Goal: Task Accomplishment & Management: Use online tool/utility

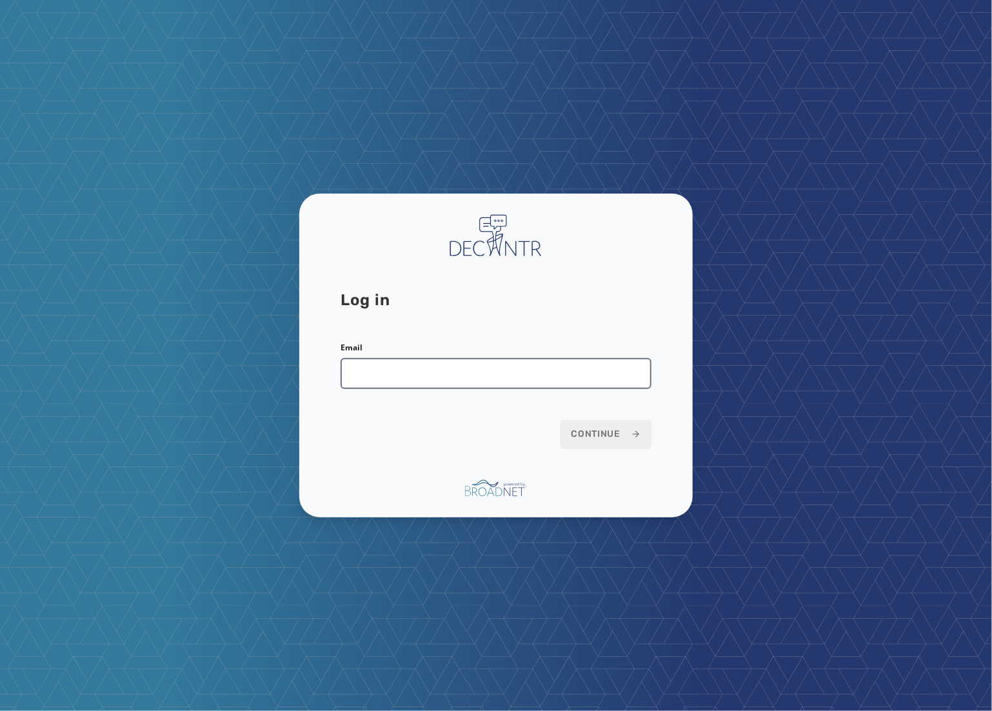
click at [413, 379] on input "Email" at bounding box center [496, 373] width 311 height 31
type input "**********"
click at [560, 420] on button "Continue" at bounding box center [605, 434] width 91 height 28
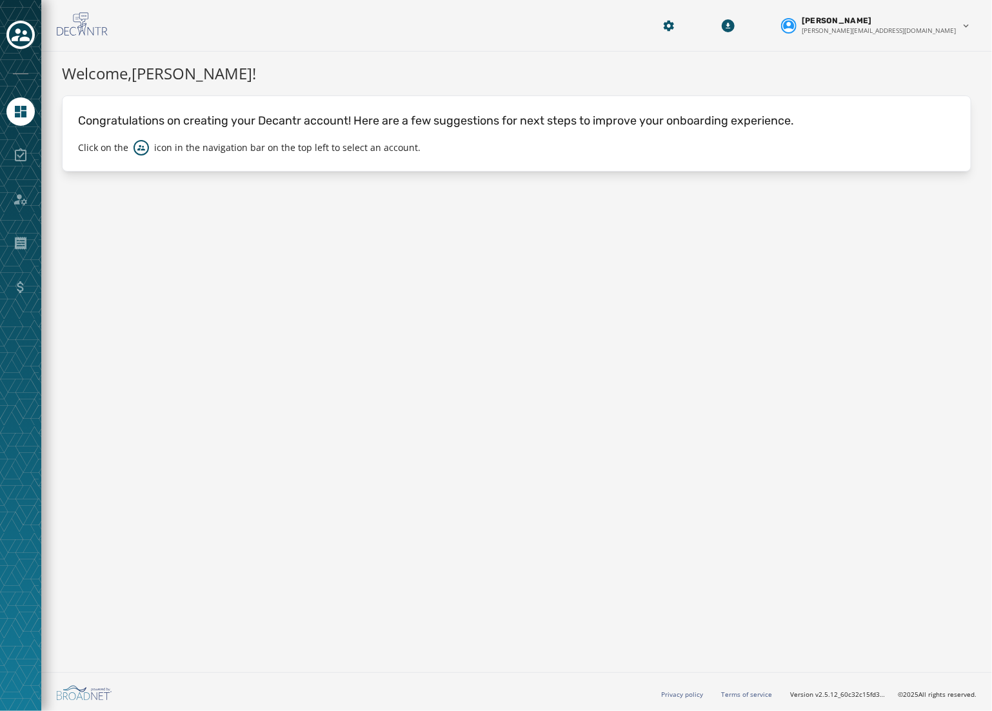
click at [450, 275] on div "Welcome, [PERSON_NAME] ! Congratulations on creating your Decantr account! Here…" at bounding box center [516, 359] width 951 height 615
click at [387, 288] on div "Welcome, [PERSON_NAME] ! Congratulations on creating your Decantr account! Here…" at bounding box center [516, 359] width 951 height 615
click at [14, 43] on icon "Toggle account select drawer" at bounding box center [21, 35] width 18 height 18
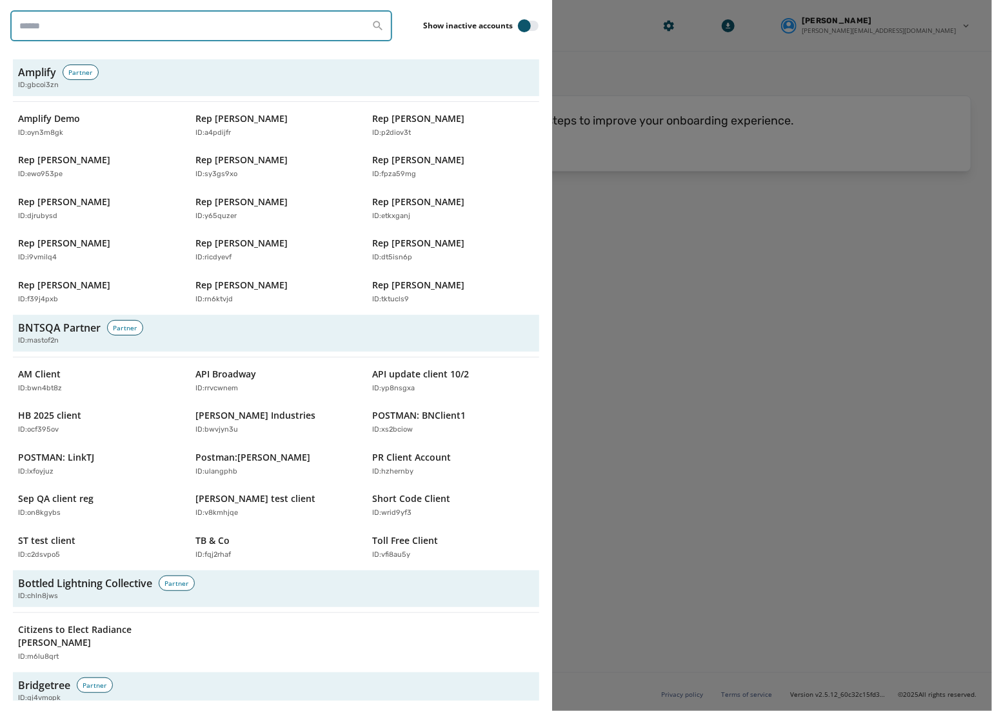
click at [137, 29] on input "search" at bounding box center [201, 25] width 382 height 31
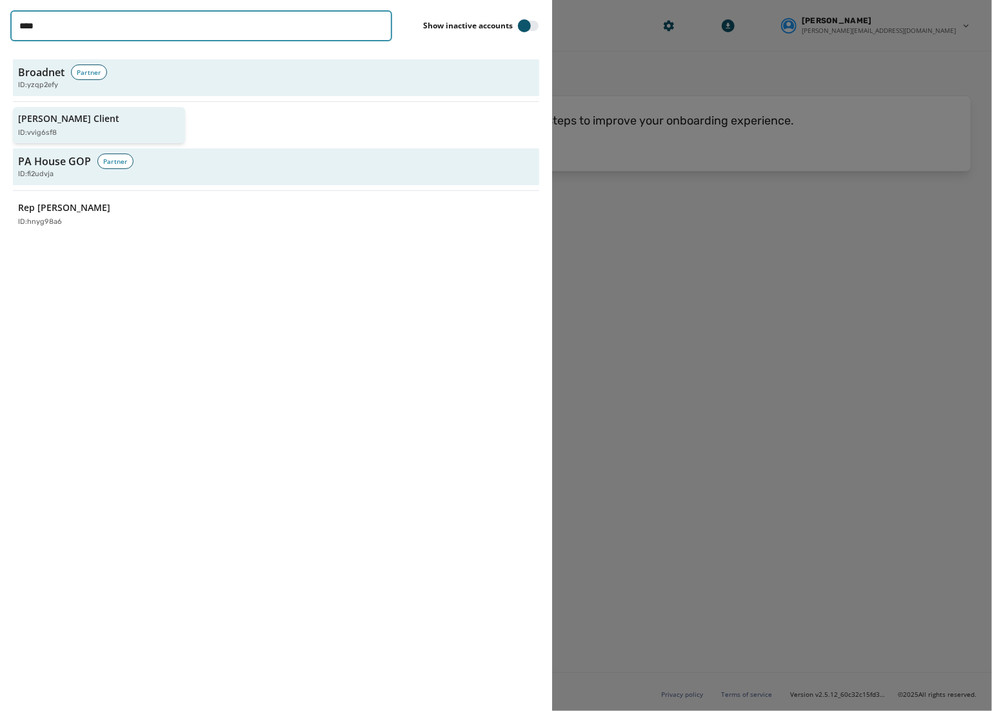
type input "****"
click at [84, 117] on div "[PERSON_NAME] Client ID: vvig6sf8" at bounding box center [92, 125] width 149 height 26
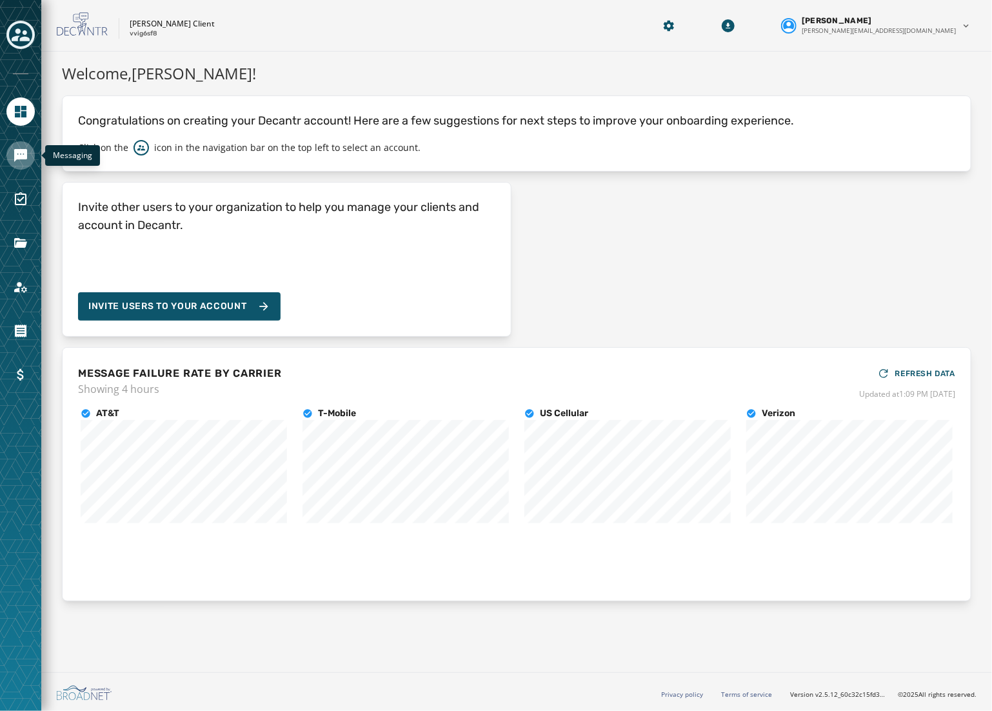
click at [20, 155] on icon "Navigate to Messaging" at bounding box center [20, 155] width 13 height 13
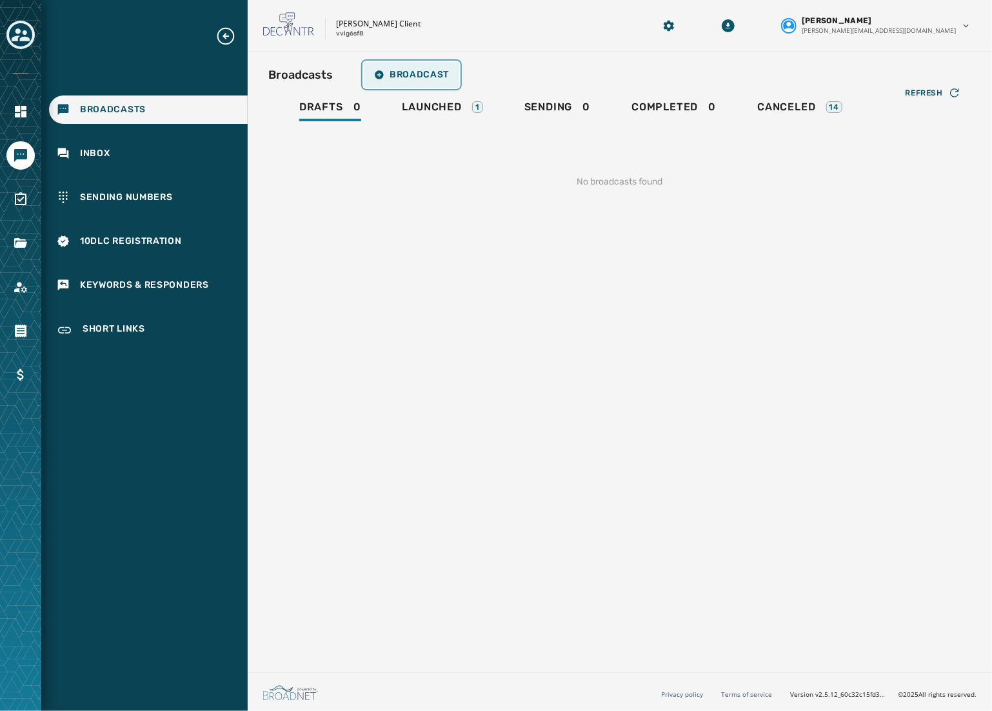
click at [414, 78] on span "Broadcast" at bounding box center [411, 75] width 75 height 10
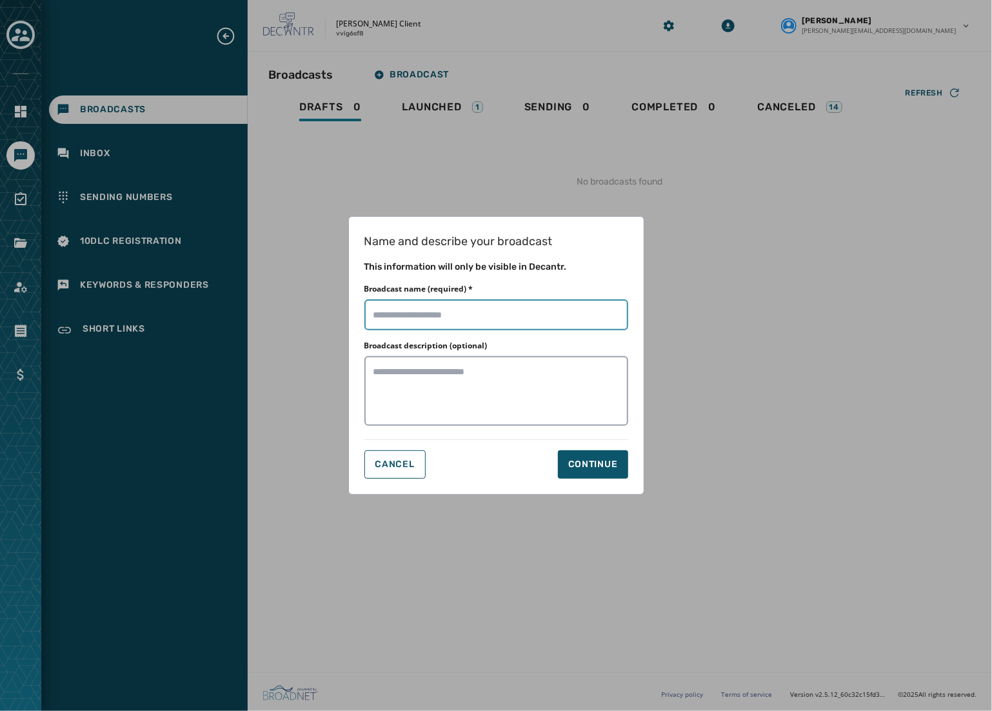
click at [488, 310] on input "Broadcast name (required) *" at bounding box center [496, 314] width 264 height 31
type input "**********"
click at [623, 473] on button "Continue" at bounding box center [593, 464] width 70 height 28
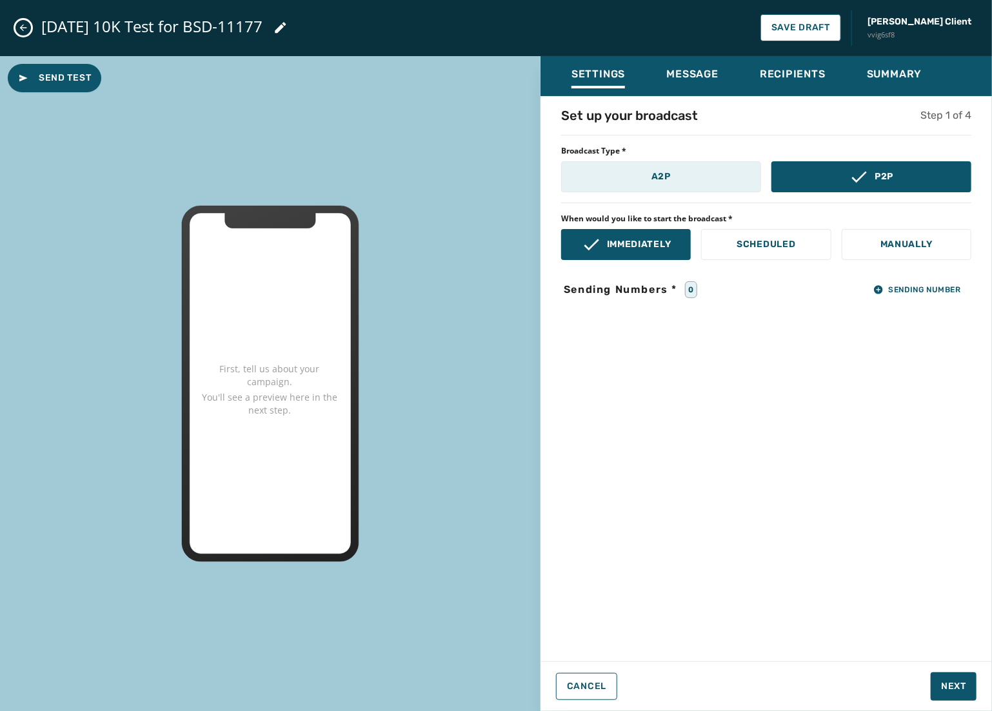
click at [668, 168] on button "A2P" at bounding box center [661, 176] width 200 height 31
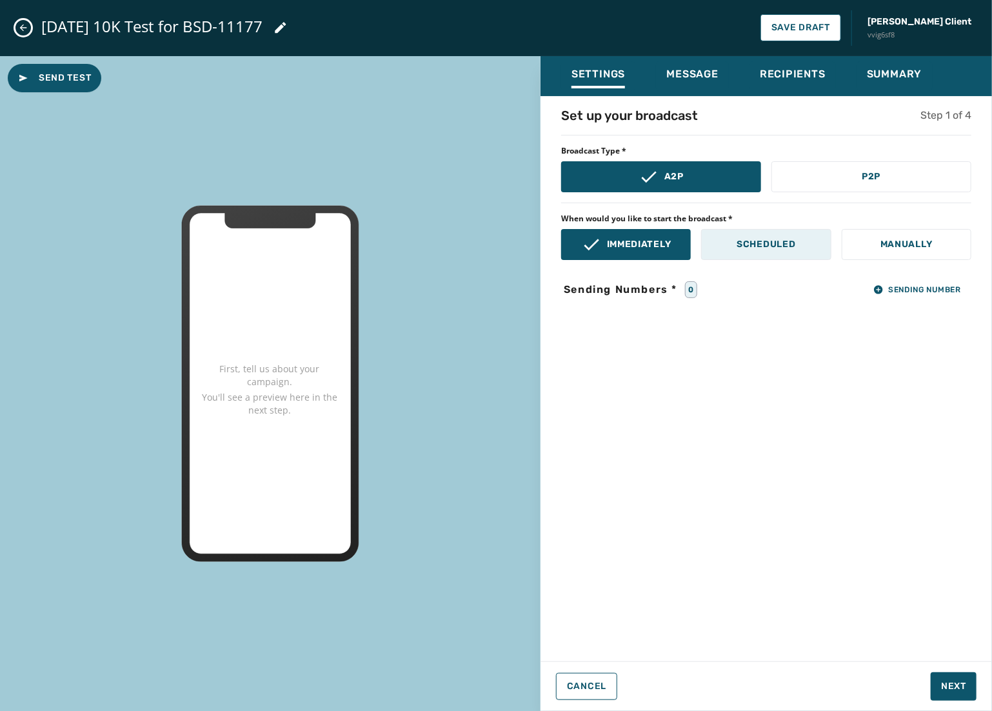
click at [793, 242] on p "Scheduled" at bounding box center [765, 244] width 59 height 13
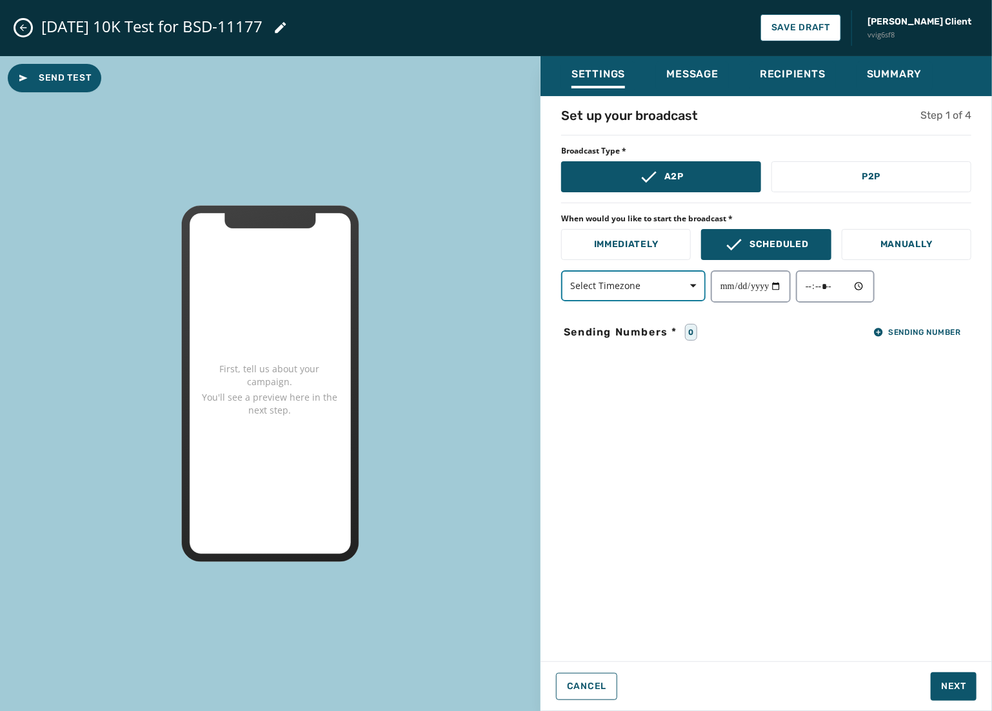
click at [642, 282] on span "Select Timezone" at bounding box center [633, 285] width 126 height 13
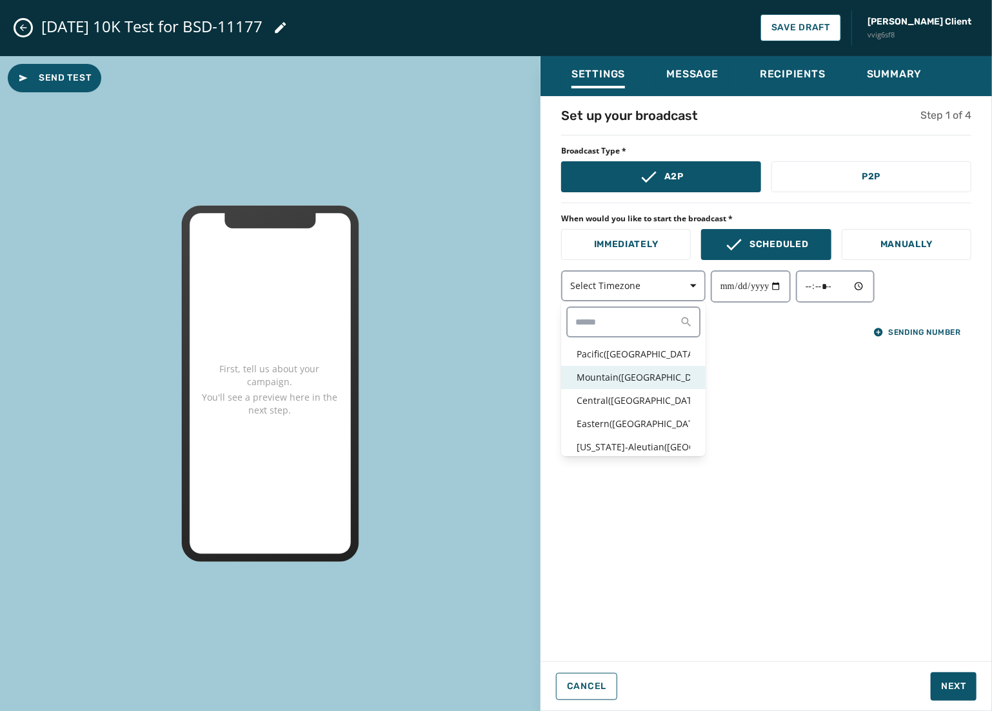
click at [622, 375] on p "Mountain ( [GEOGRAPHIC_DATA] / [GEOGRAPHIC_DATA] )" at bounding box center [634, 377] width 114 height 13
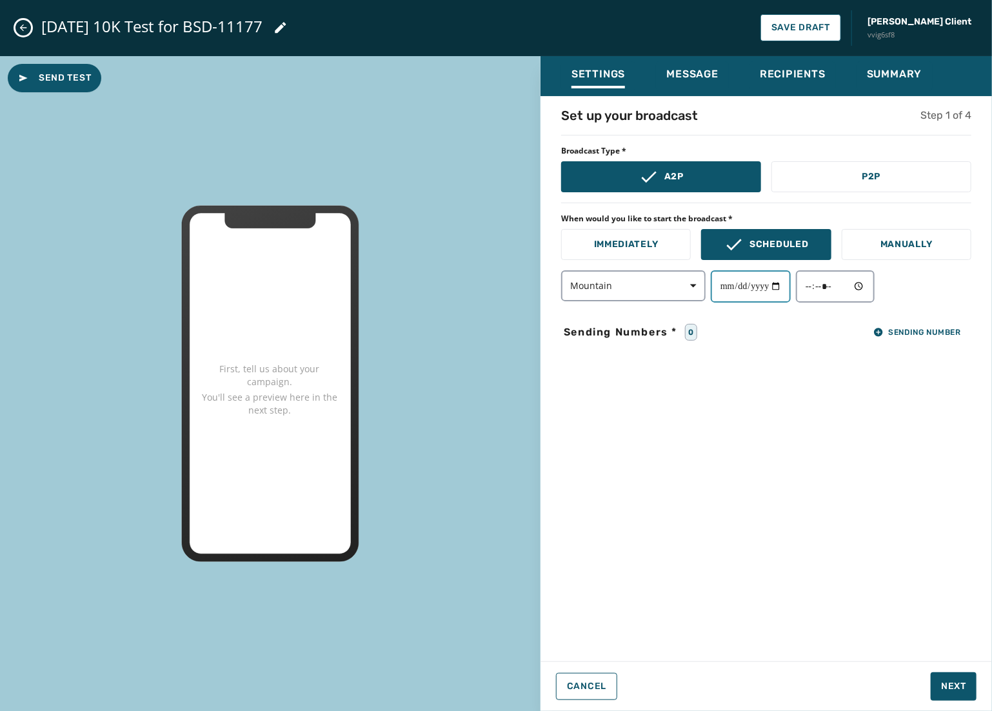
click at [724, 288] on input "date" at bounding box center [751, 286] width 80 height 32
click at [741, 284] on input "date" at bounding box center [751, 286] width 80 height 32
click at [851, 432] on div "**********" at bounding box center [765, 374] width 451 height 537
click at [766, 291] on input "**********" at bounding box center [751, 286] width 80 height 32
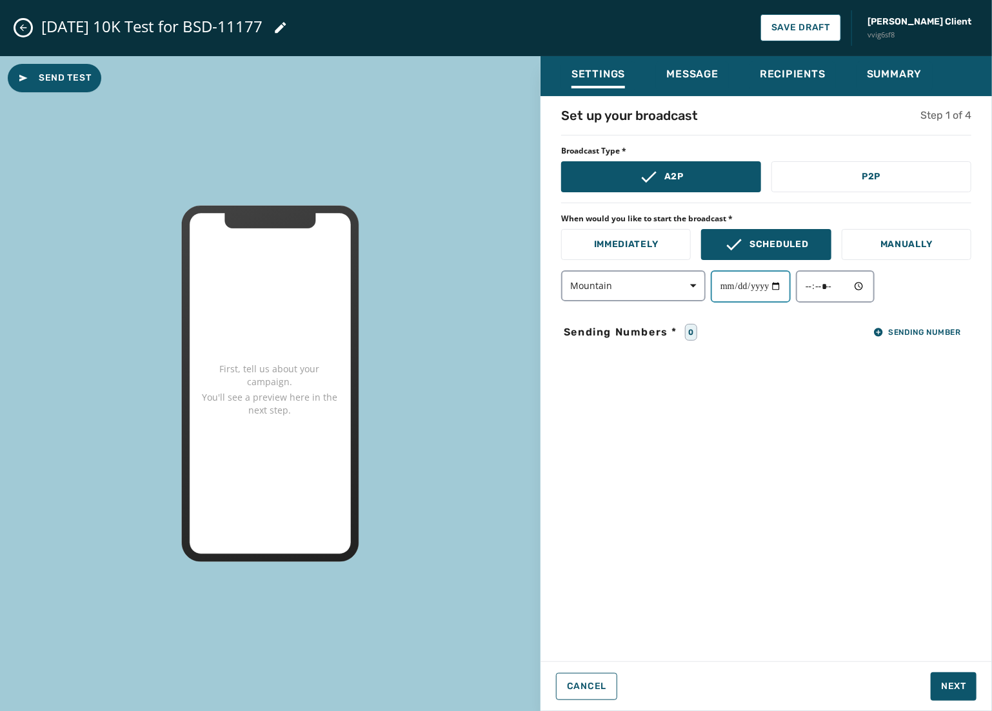
click at [729, 282] on input "**********" at bounding box center [751, 286] width 80 height 32
type input "**********"
click at [775, 359] on div "**********" at bounding box center [765, 374] width 451 height 537
click at [816, 268] on div "**********" at bounding box center [765, 374] width 451 height 537
click at [818, 290] on input "time" at bounding box center [835, 286] width 79 height 32
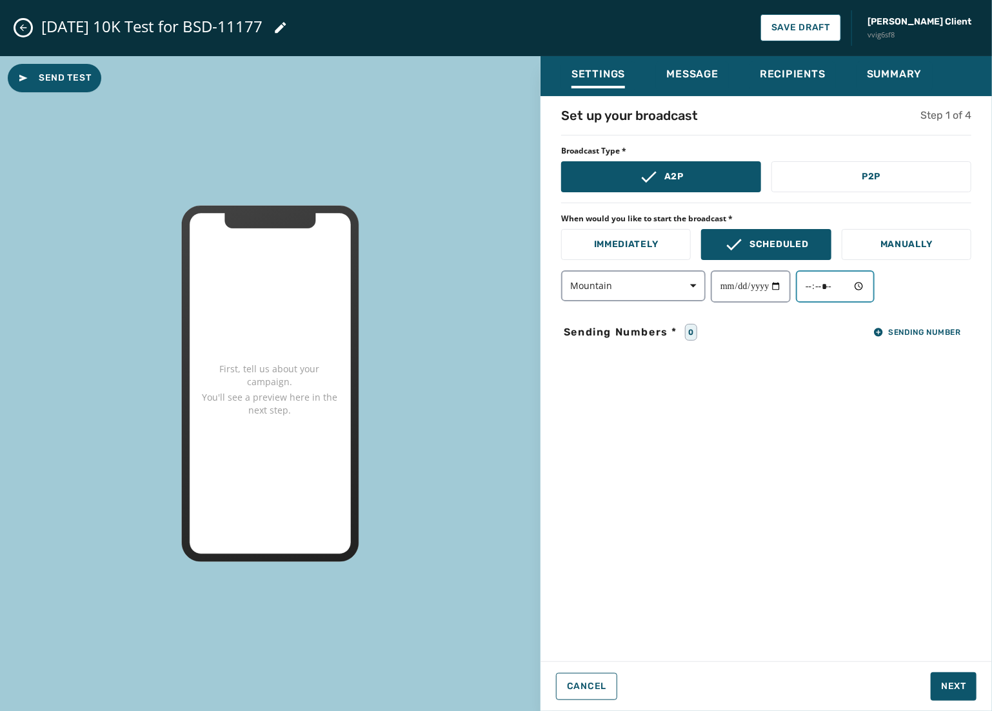
click at [872, 286] on input "time" at bounding box center [835, 286] width 79 height 32
type input "*****"
click at [886, 484] on div "**********" at bounding box center [765, 374] width 451 height 537
click at [922, 333] on span "Sending Number" at bounding box center [917, 332] width 88 height 10
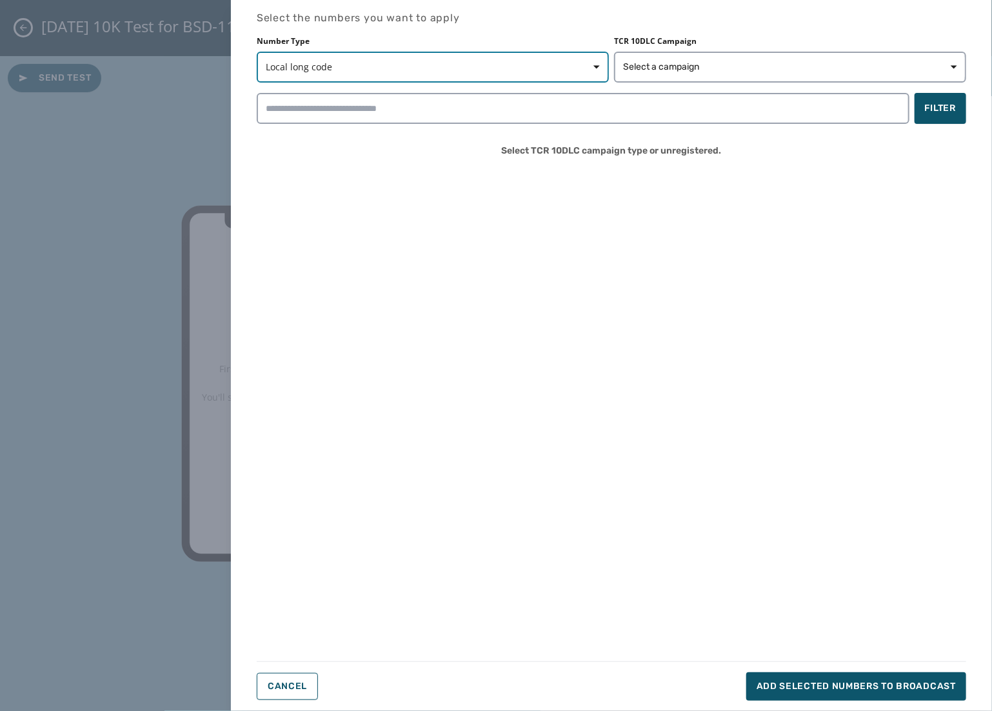
click at [459, 69] on span "Local long code" at bounding box center [433, 67] width 334 height 13
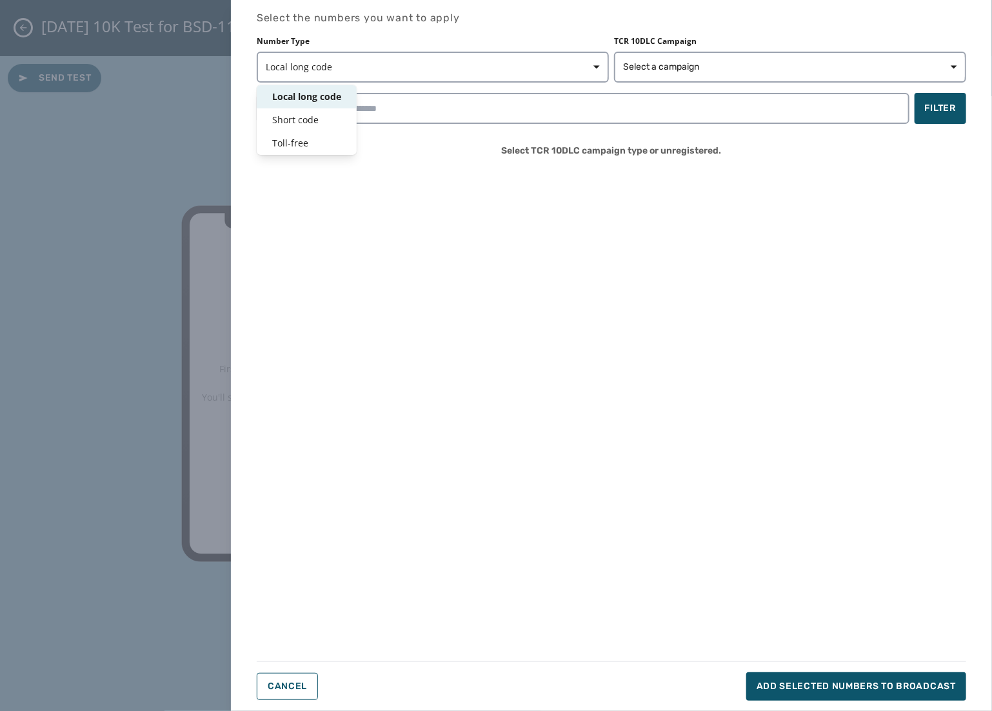
click at [299, 94] on span "Local long code" at bounding box center [306, 96] width 69 height 13
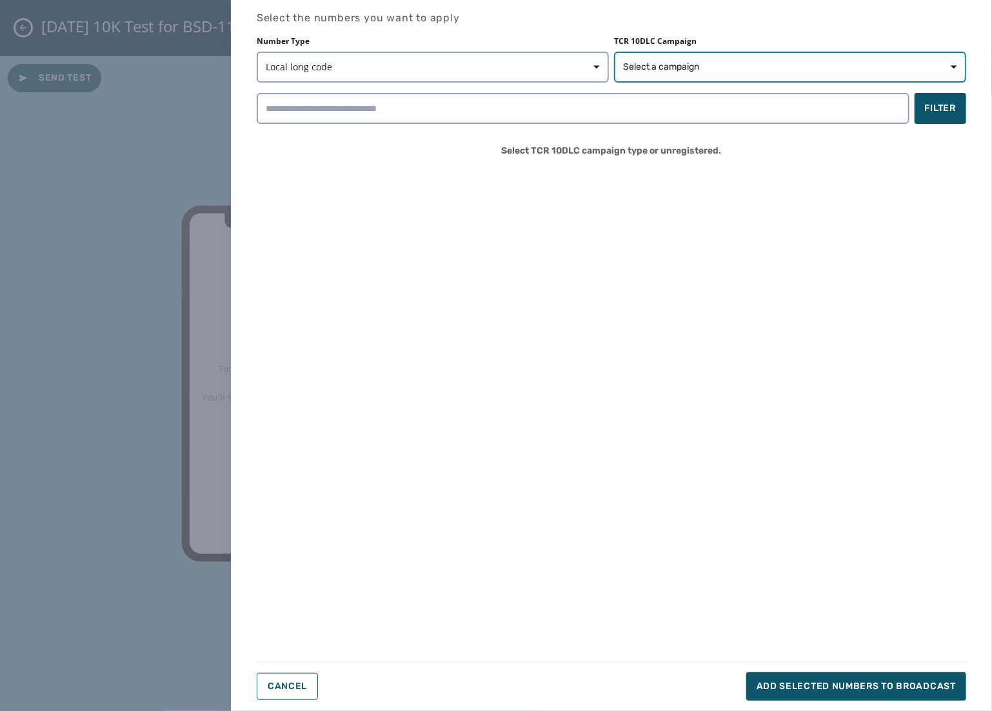
click at [723, 60] on button "Select a campaign" at bounding box center [790, 67] width 352 height 31
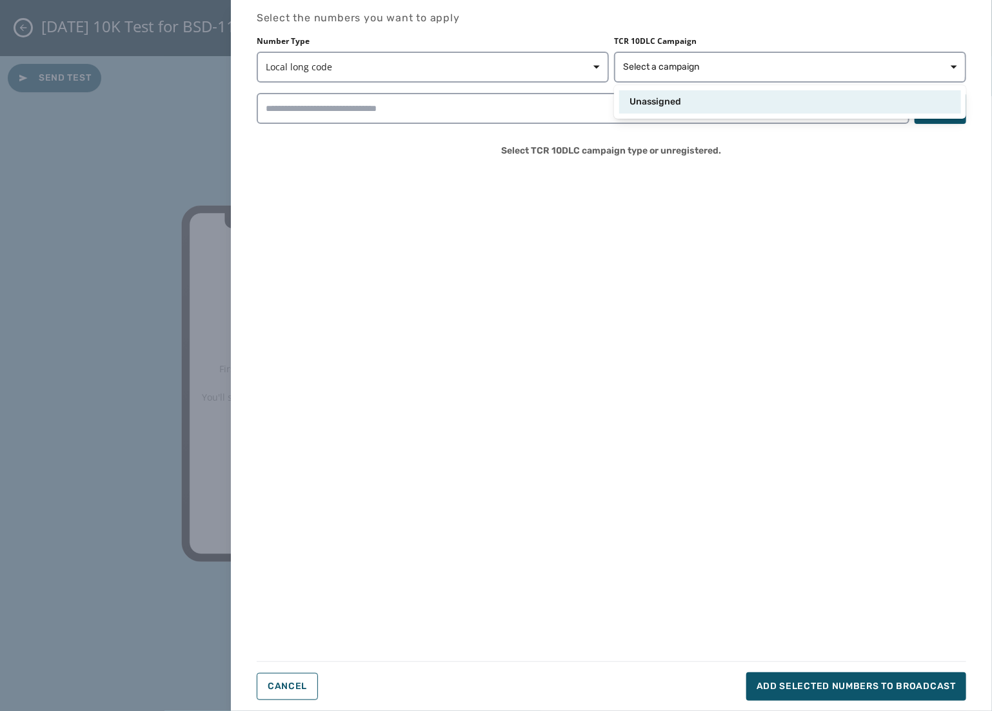
click at [665, 108] on span "Unassigned" at bounding box center [655, 101] width 52 height 13
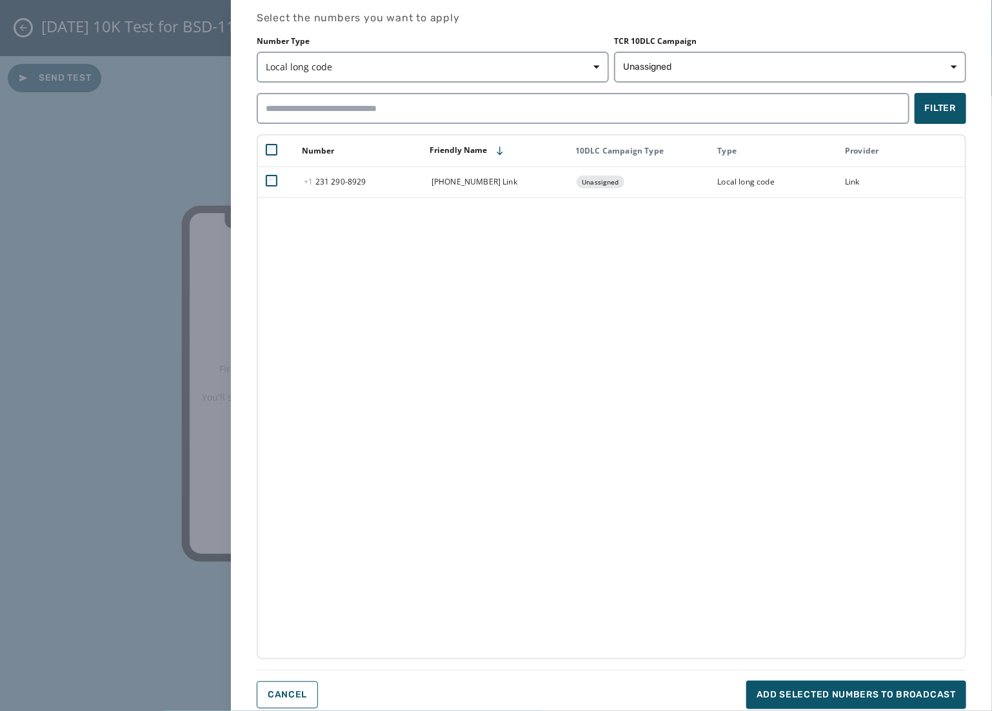
click at [692, 343] on div "Number Friendly Name 10DLC Campaign Type Type Provider [PHONE_NUMBER] - 8929 [P…" at bounding box center [611, 396] width 709 height 525
click at [810, 702] on button "Add selected numbers to broadcast" at bounding box center [856, 694] width 220 height 28
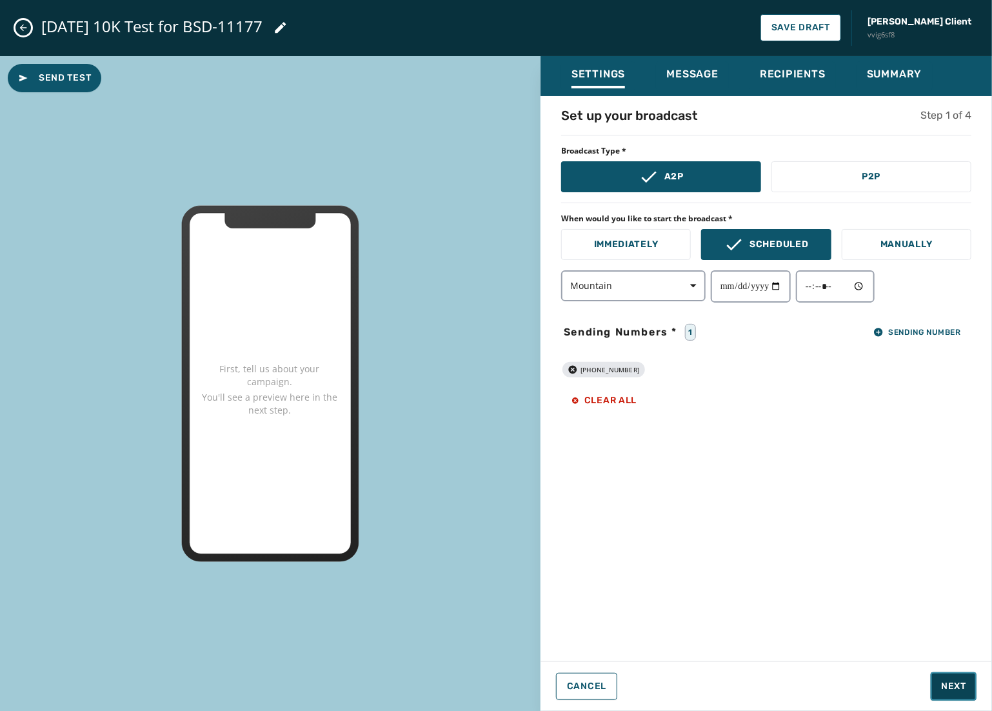
click at [942, 684] on span "Next" at bounding box center [953, 686] width 25 height 13
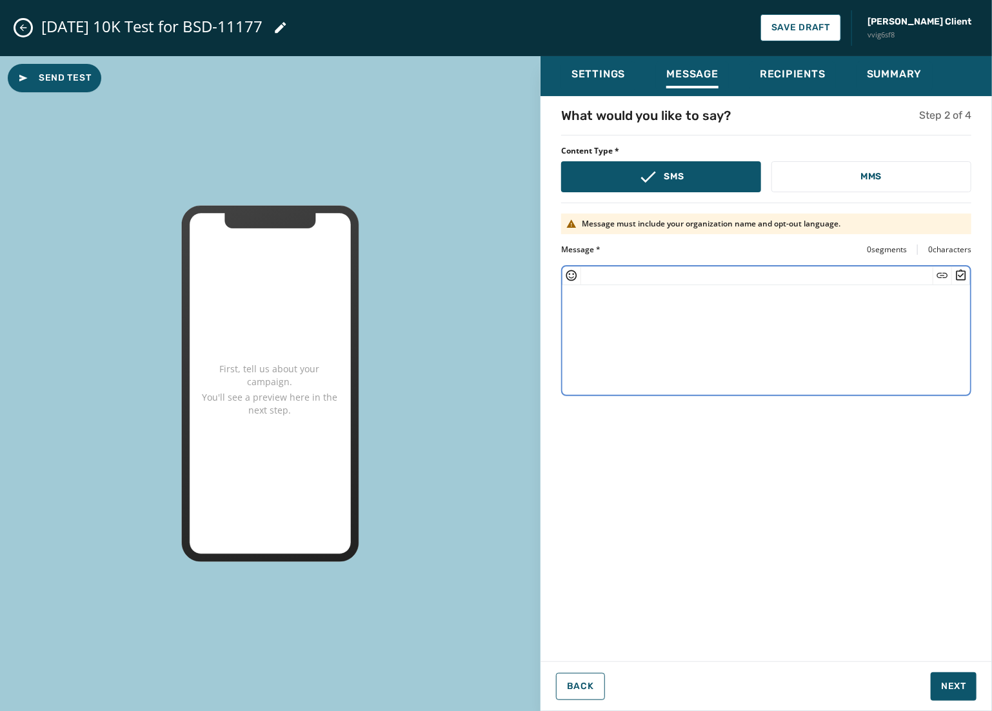
click at [661, 314] on textarea at bounding box center [766, 338] width 408 height 106
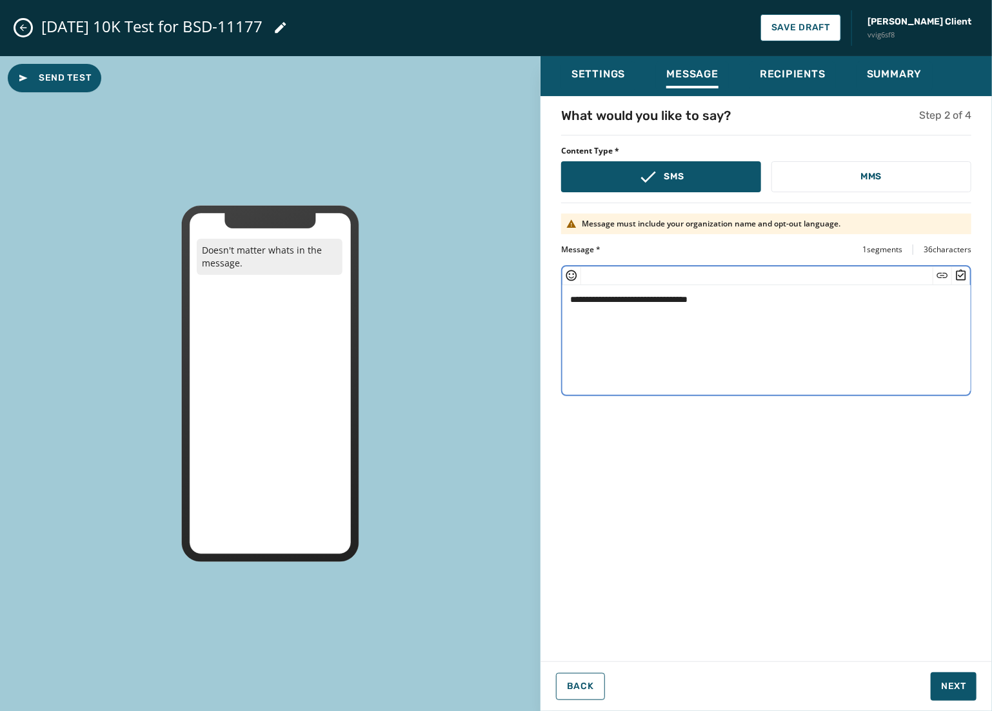
type textarea "**********"
click at [851, 603] on div "**********" at bounding box center [765, 374] width 451 height 537
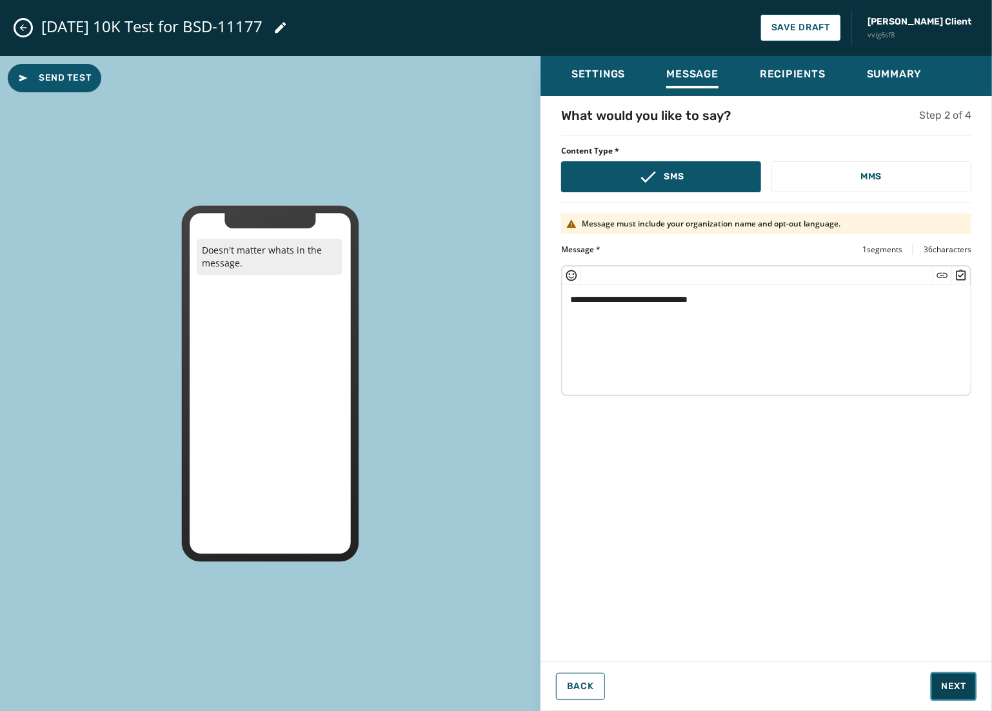
click at [949, 675] on button "Next" at bounding box center [954, 686] width 46 height 28
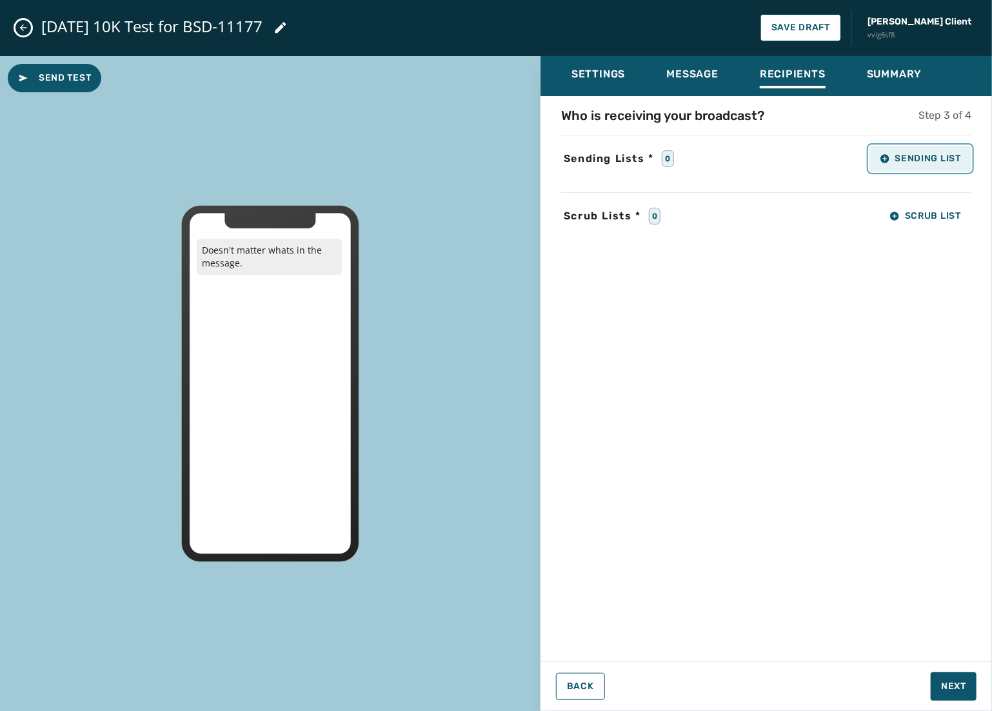
click at [929, 155] on span "Sending List" at bounding box center [920, 158] width 81 height 10
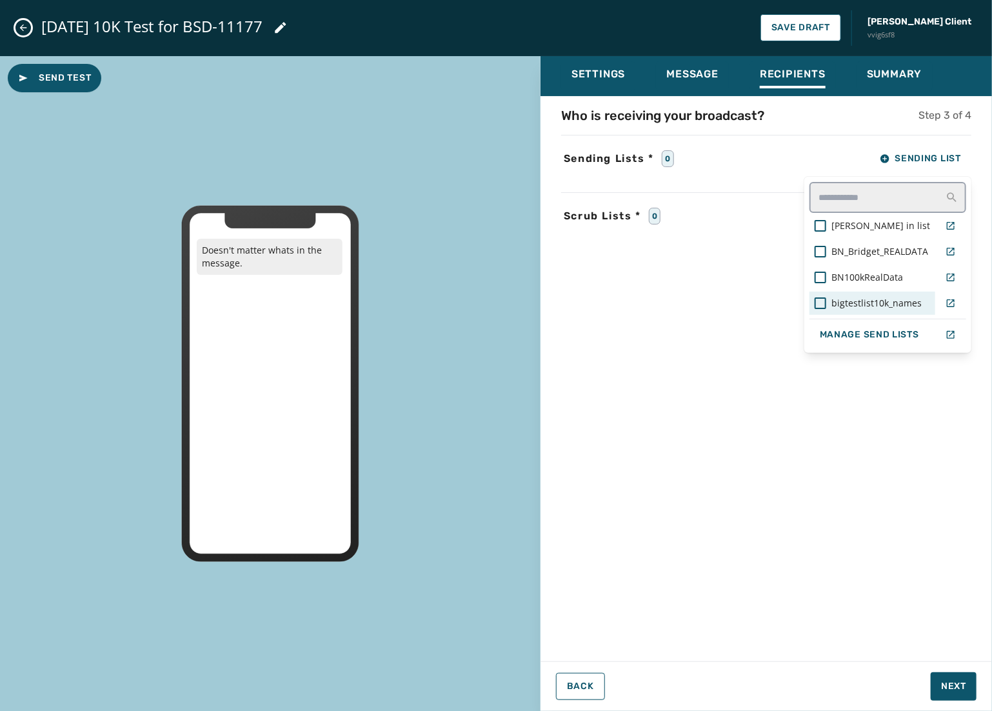
click at [872, 306] on span "bigtestlist10k_names" at bounding box center [876, 303] width 90 height 13
click at [839, 479] on div "Who is receiving your broadcast? Step 3 of 4 Sending Lists * 1 Sending List [PE…" at bounding box center [765, 374] width 451 height 537
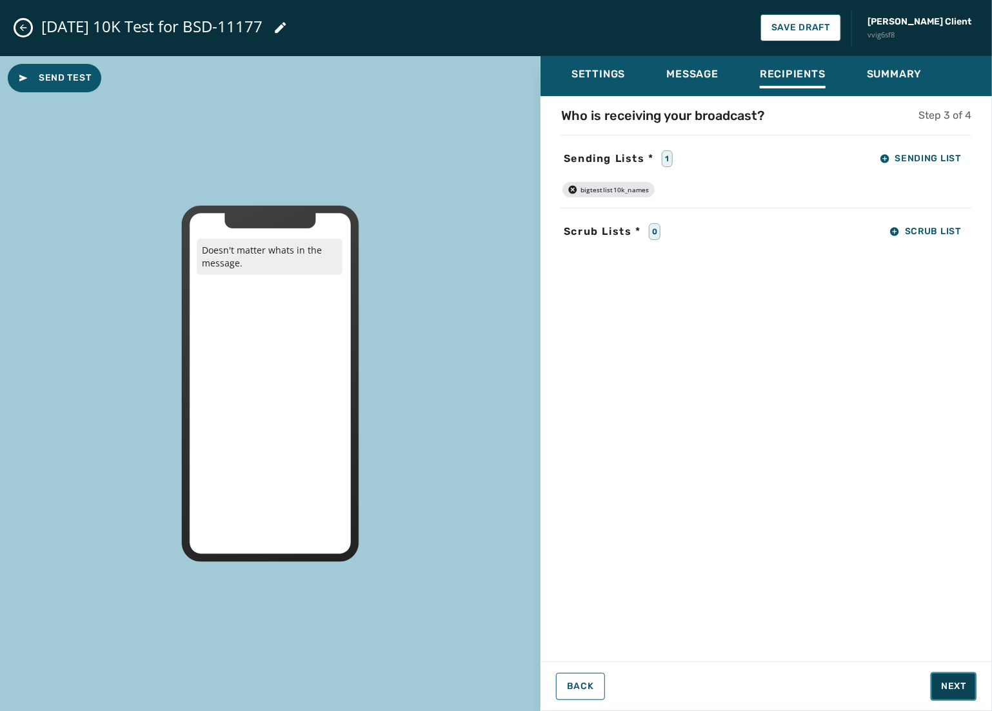
click at [956, 684] on span "Next" at bounding box center [953, 686] width 25 height 13
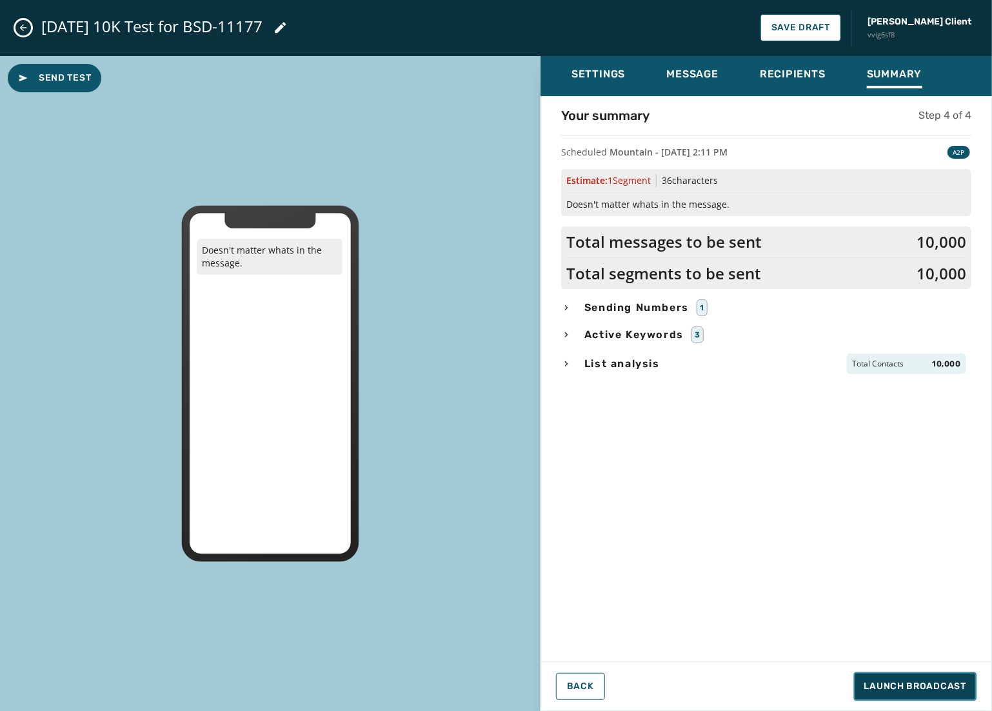
click at [944, 692] on span "Launch Broadcast" at bounding box center [915, 686] width 102 height 13
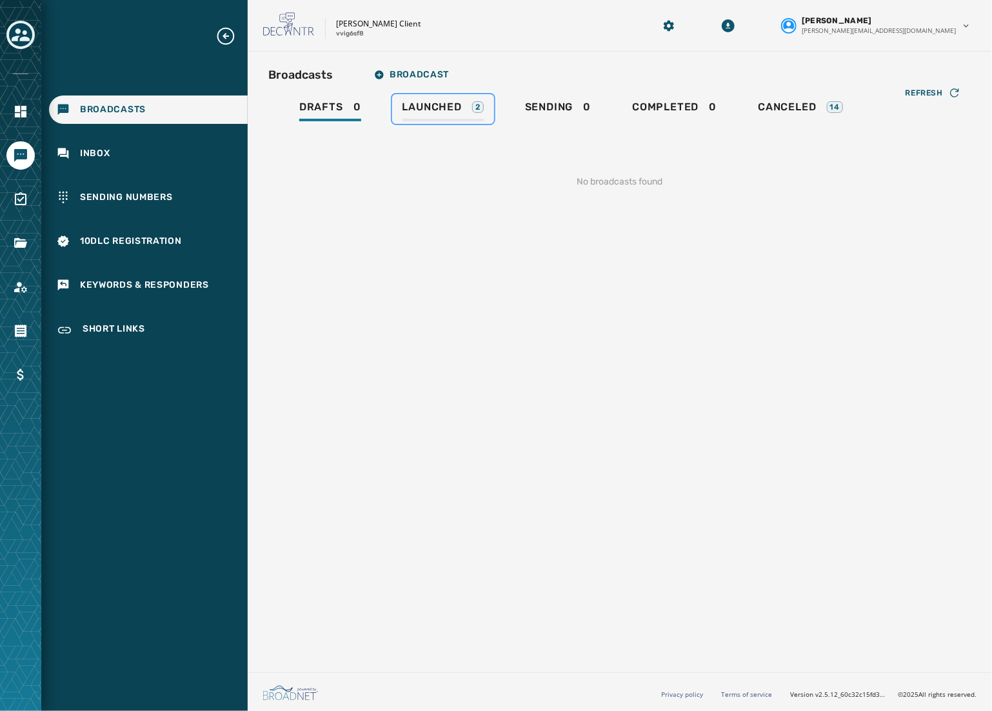
click at [440, 104] on span "Launched" at bounding box center [431, 107] width 59 height 13
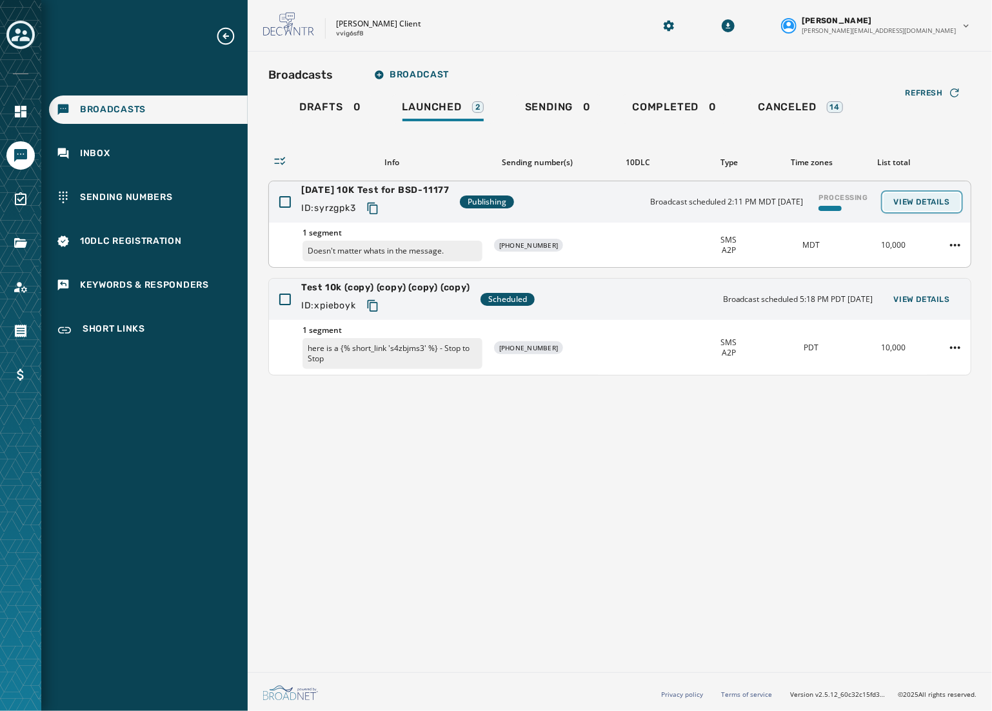
click at [918, 197] on span "View Details" at bounding box center [922, 202] width 56 height 10
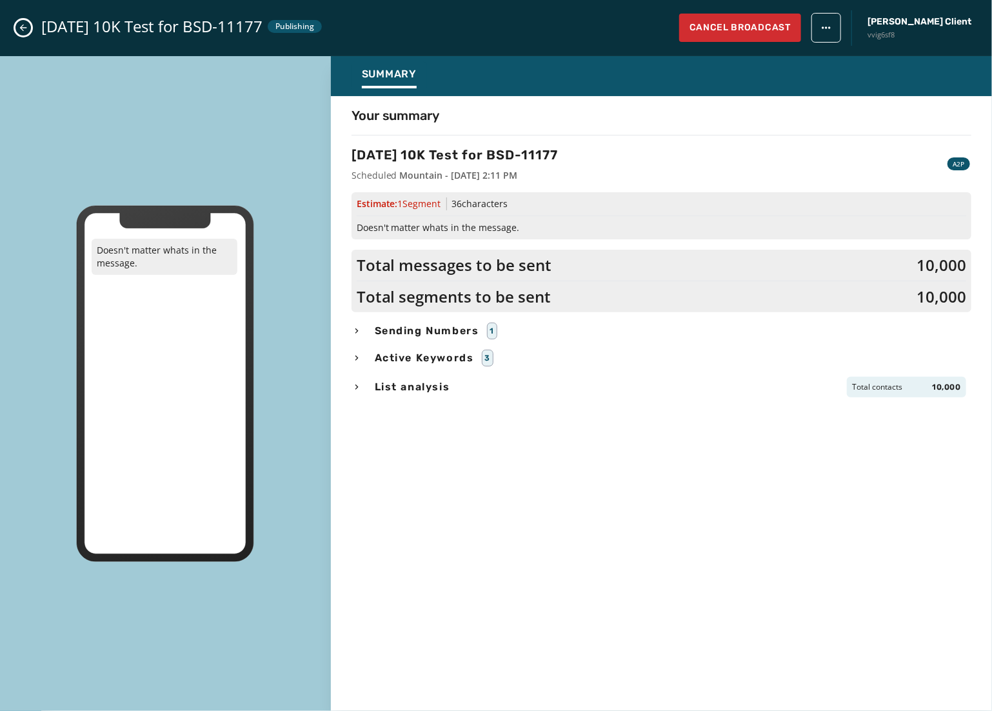
click at [23, 24] on icon "Close admin drawer" at bounding box center [23, 28] width 10 height 10
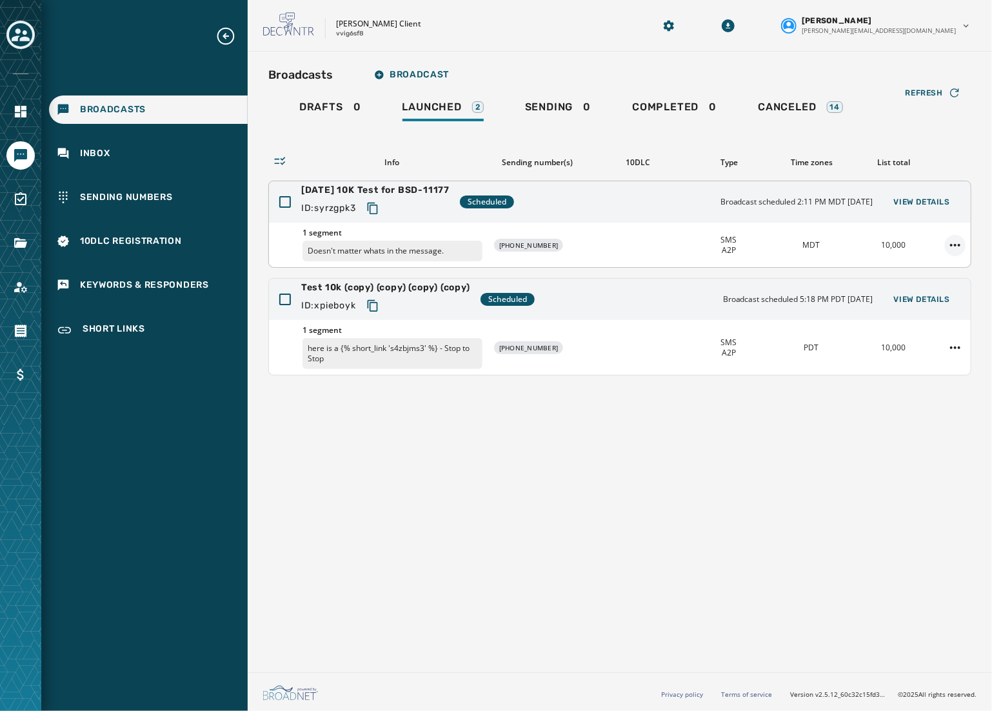
click at [949, 246] on html "Broadcasts Inbox Sending Numbers 10DLC Registration Keywords & Responders Short…" at bounding box center [496, 355] width 992 height 711
click at [818, 526] on html "Broadcasts Inbox Sending Numbers 10DLC Registration Keywords & Responders Short…" at bounding box center [496, 355] width 992 height 711
click at [728, 537] on div "Broadcasts Broadcast Drafts 0 Launched 2 Sending 0 Completed 0 Canceled 14 Refr…" at bounding box center [620, 359] width 744 height 615
click at [939, 92] on span "Refresh" at bounding box center [923, 93] width 37 height 10
click at [952, 239] on html "Broadcasts Inbox Sending Numbers 10DLC Registration Keywords & Responders Short…" at bounding box center [496, 355] width 992 height 711
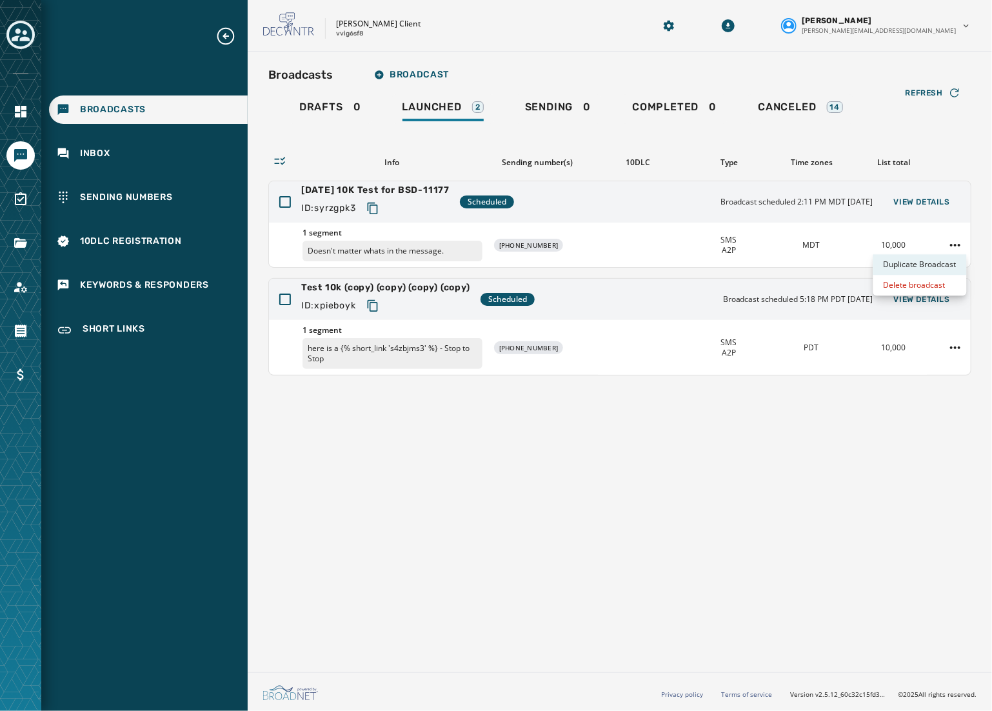
click at [928, 265] on div "Duplicate Broadcast" at bounding box center [920, 264] width 94 height 21
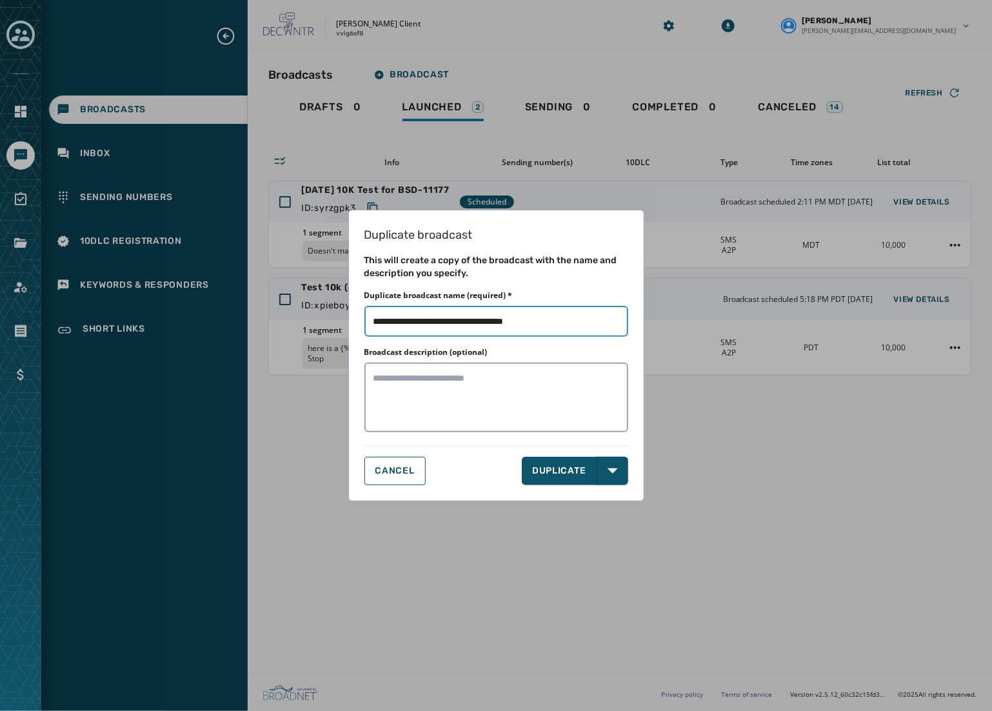
drag, startPoint x: 523, startPoint y: 319, endPoint x: 624, endPoint y: 328, distance: 101.7
click at [624, 328] on input "Duplicate broadcast name (required) *" at bounding box center [496, 321] width 264 height 31
type input "**********"
click at [501, 392] on textarea "Broadcast description (optional)" at bounding box center [496, 397] width 264 height 70
click at [537, 375] on textarea "Broadcast description (optional)" at bounding box center [496, 397] width 264 height 70
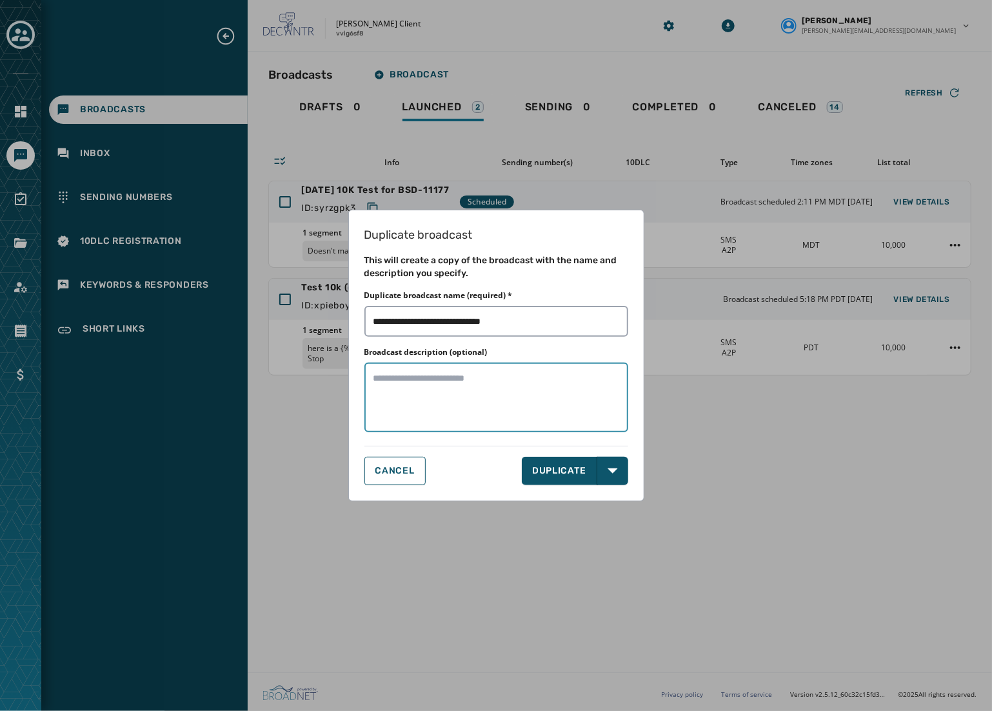
click at [539, 377] on textarea "Broadcast description (optional)" at bounding box center [496, 397] width 264 height 70
click at [535, 391] on textarea "Broadcast description (optional)" at bounding box center [496, 397] width 264 height 70
click at [560, 322] on input "Duplicate broadcast name (required) *" at bounding box center [496, 321] width 264 height 31
click at [558, 363] on textarea "Broadcast description (optional)" at bounding box center [496, 397] width 264 height 70
click at [566, 381] on textarea "Broadcast description (optional)" at bounding box center [496, 397] width 264 height 70
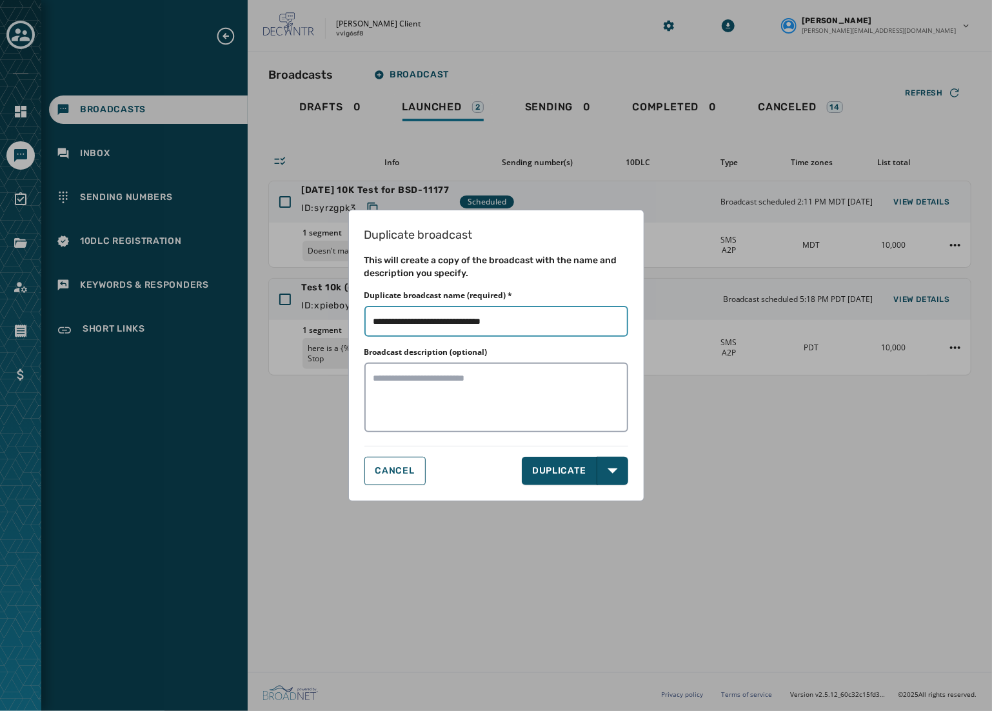
click at [576, 315] on input "Duplicate broadcast name (required) *" at bounding box center [496, 321] width 264 height 31
click at [543, 380] on textarea "Broadcast description (optional)" at bounding box center [496, 397] width 264 height 70
click at [464, 366] on textarea "Broadcast description (optional)" at bounding box center [496, 397] width 264 height 70
click at [613, 466] on icon "button" at bounding box center [613, 471] width 10 height 10
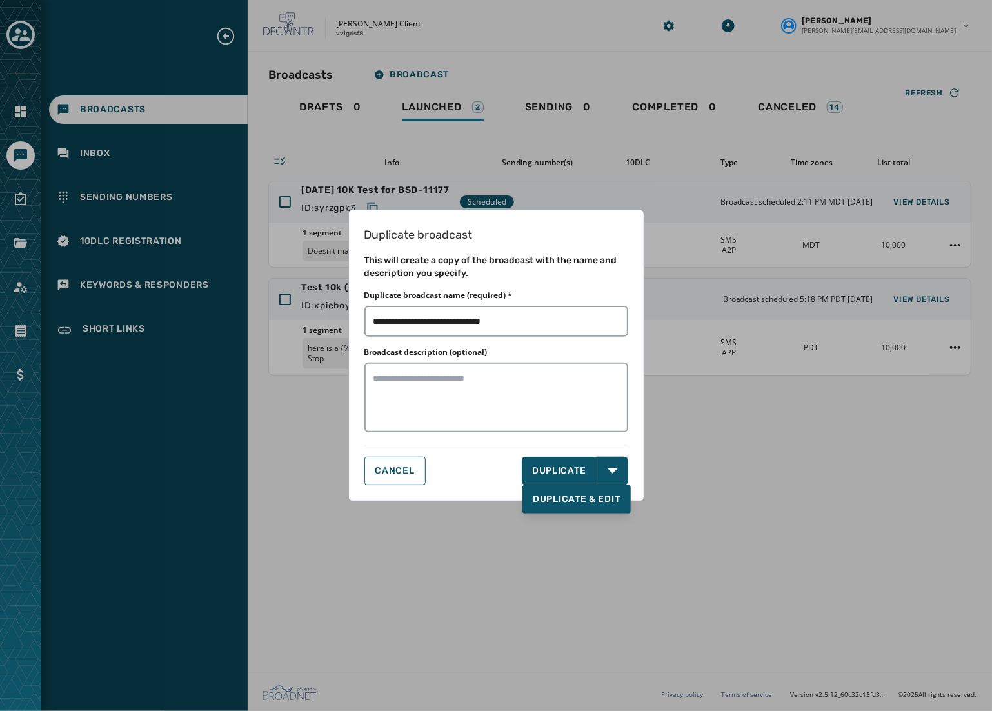
click at [565, 446] on div "Duplicate broadcast This will create a copy of the broadcast with the name and …" at bounding box center [496, 356] width 296 height 292
click at [568, 468] on button "DUPLICATE" at bounding box center [559, 471] width 75 height 28
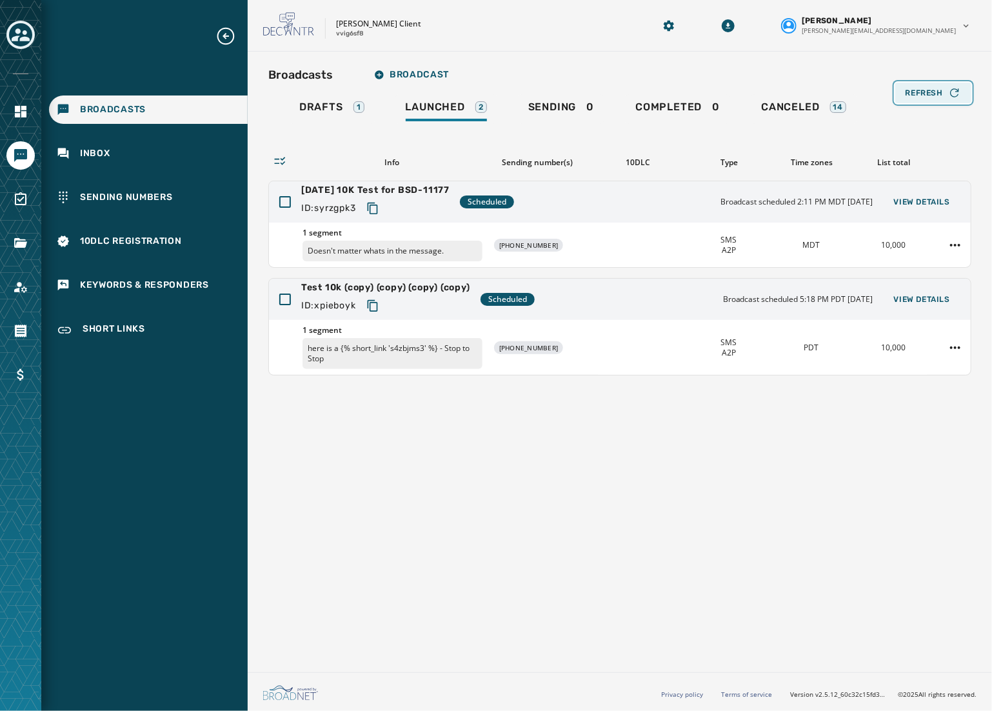
click at [917, 90] on span "Refresh" at bounding box center [923, 93] width 37 height 10
click at [956, 245] on html "Broadcasts Inbox Sending Numbers 10DLC Registration Keywords & Responders Short…" at bounding box center [496, 355] width 992 height 711
click at [944, 264] on div "Duplicate Broadcast" at bounding box center [920, 264] width 94 height 21
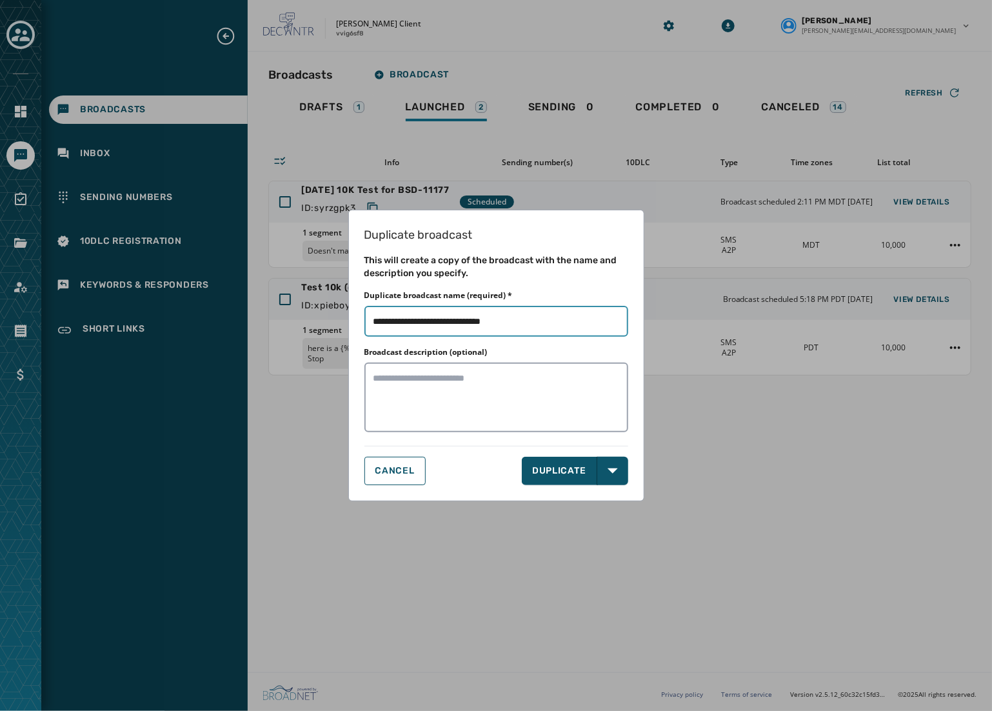
click at [548, 319] on input "Duplicate broadcast name (required) *" at bounding box center [496, 321] width 264 height 31
type input "**********"
click at [560, 473] on button "DUPLICATE" at bounding box center [559, 471] width 75 height 28
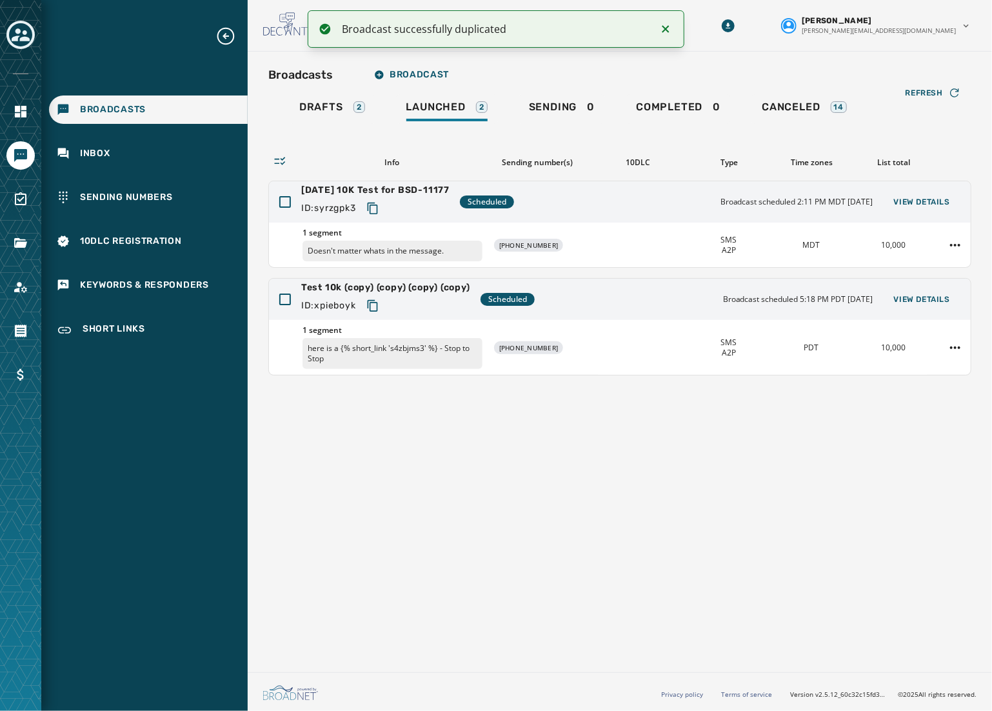
click at [604, 548] on div "Broadcasts Broadcast Drafts 2 Launched 2 Sending 0 Completed 0 Canceled 14 Refr…" at bounding box center [620, 359] width 744 height 615
drag, startPoint x: 667, startPoint y: 26, endPoint x: 698, endPoint y: 54, distance: 41.6
click at [667, 26] on icon "Notifications (F8)" at bounding box center [665, 28] width 15 height 15
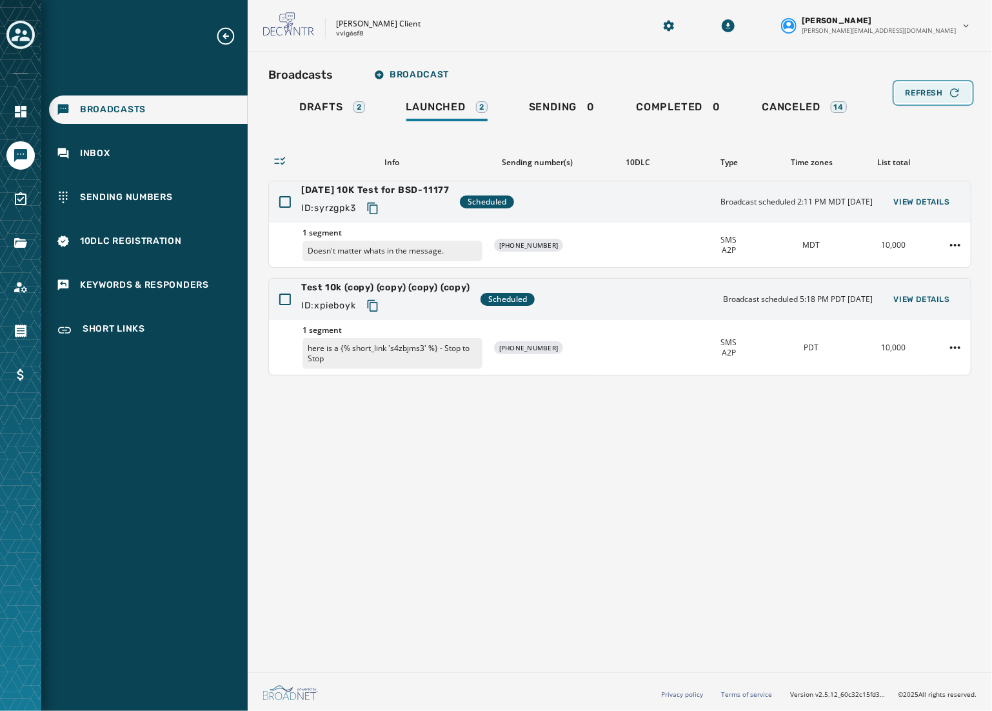
click at [931, 83] on button "Refresh" at bounding box center [933, 93] width 76 height 21
click at [929, 94] on span "Refresh" at bounding box center [923, 93] width 37 height 10
click at [431, 483] on div "Broadcasts Broadcast Drafts 2 Launched 2 Sending 0 Completed 0 Canceled 14 Refr…" at bounding box center [620, 359] width 744 height 615
click at [524, 163] on div "Sending number(s)" at bounding box center [537, 162] width 90 height 10
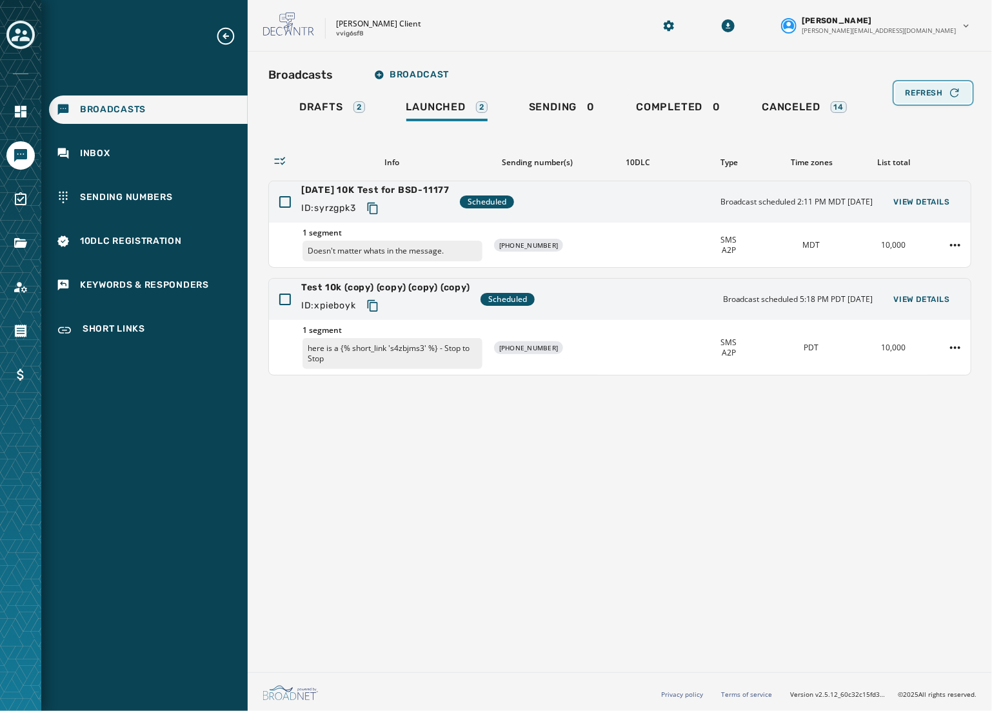
click at [961, 91] on button "Refresh" at bounding box center [933, 93] width 76 height 21
click at [567, 106] on span "Sending" at bounding box center [553, 107] width 48 height 13
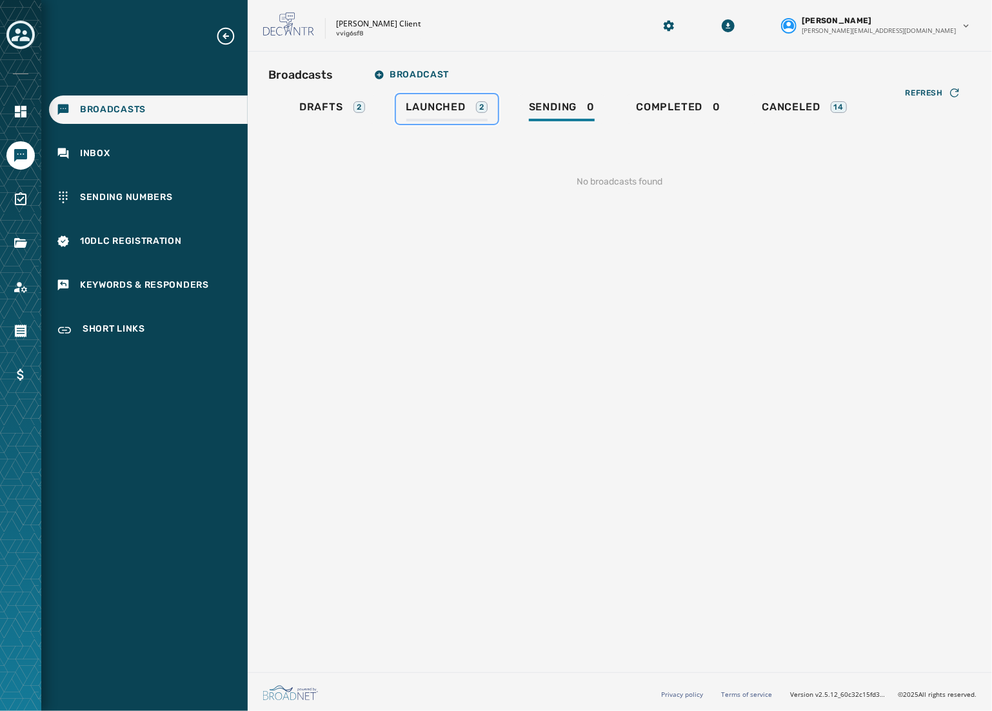
click at [465, 106] on span "Launched" at bounding box center [435, 107] width 59 height 13
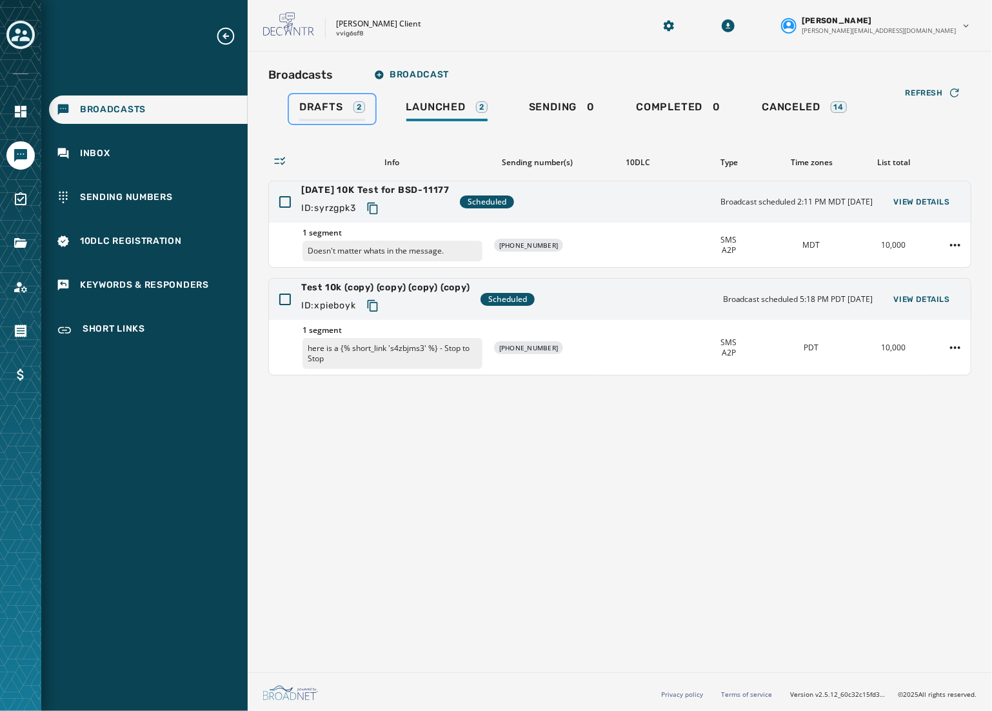
click at [368, 108] on link "Drafts 2" at bounding box center [332, 109] width 86 height 30
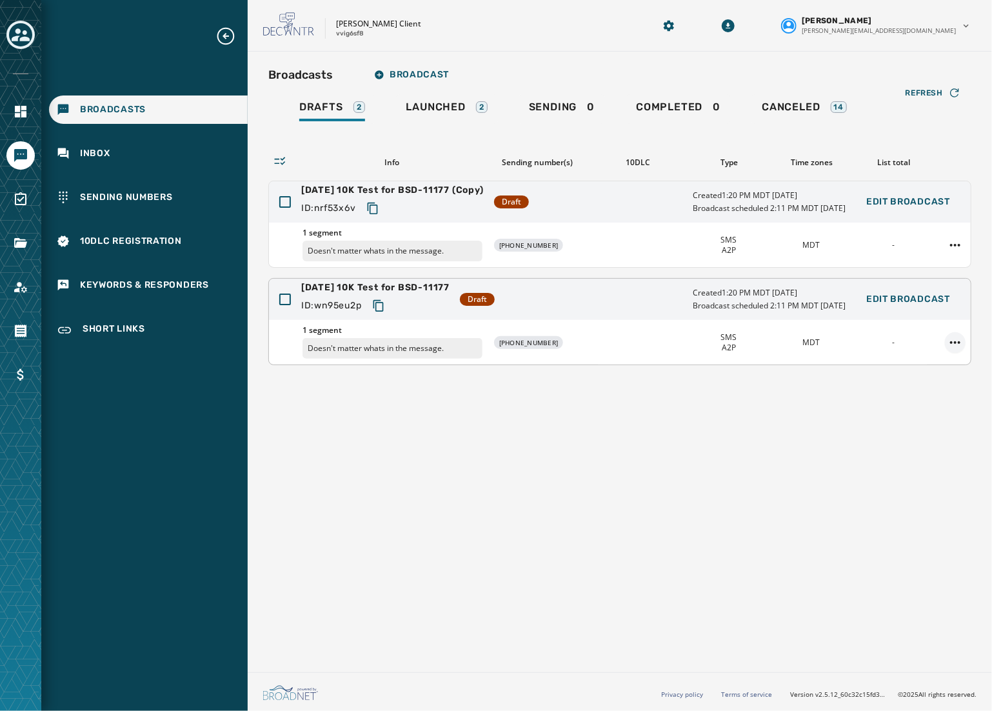
click at [954, 340] on html "Broadcasts Inbox Sending Numbers 10DLC Registration Keywords & Responders Short…" at bounding box center [496, 355] width 992 height 711
click at [954, 336] on html "Broadcasts Inbox Sending Numbers 10DLC Registration Keywords & Responders Short…" at bounding box center [496, 355] width 992 height 711
click at [495, 296] on span "Draft" at bounding box center [477, 299] width 35 height 13
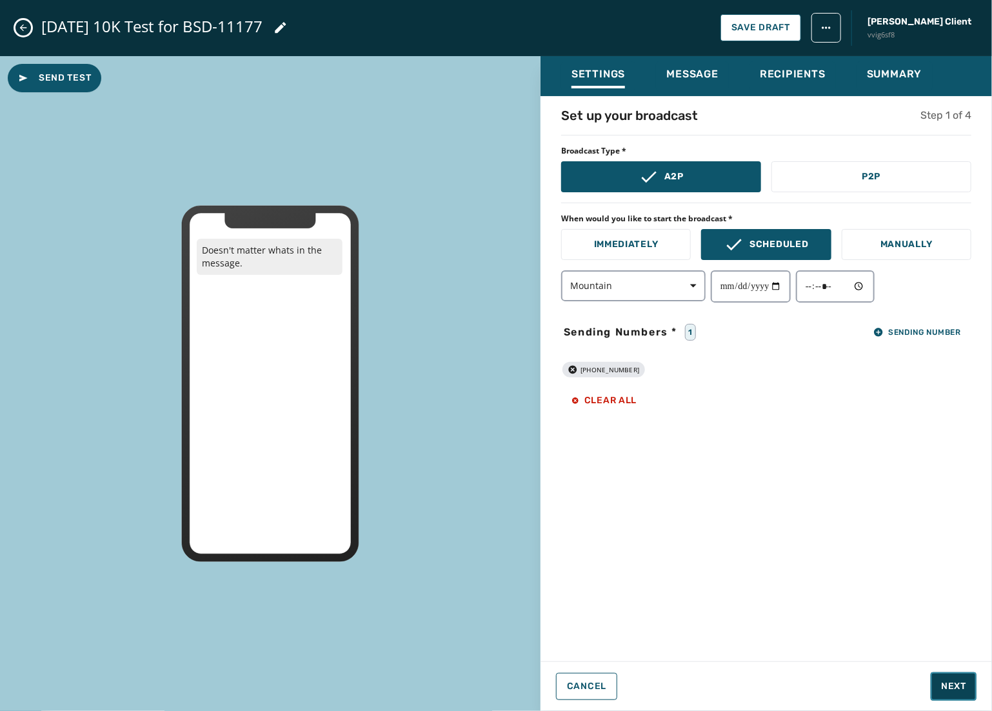
click at [948, 689] on span "Next" at bounding box center [953, 686] width 25 height 13
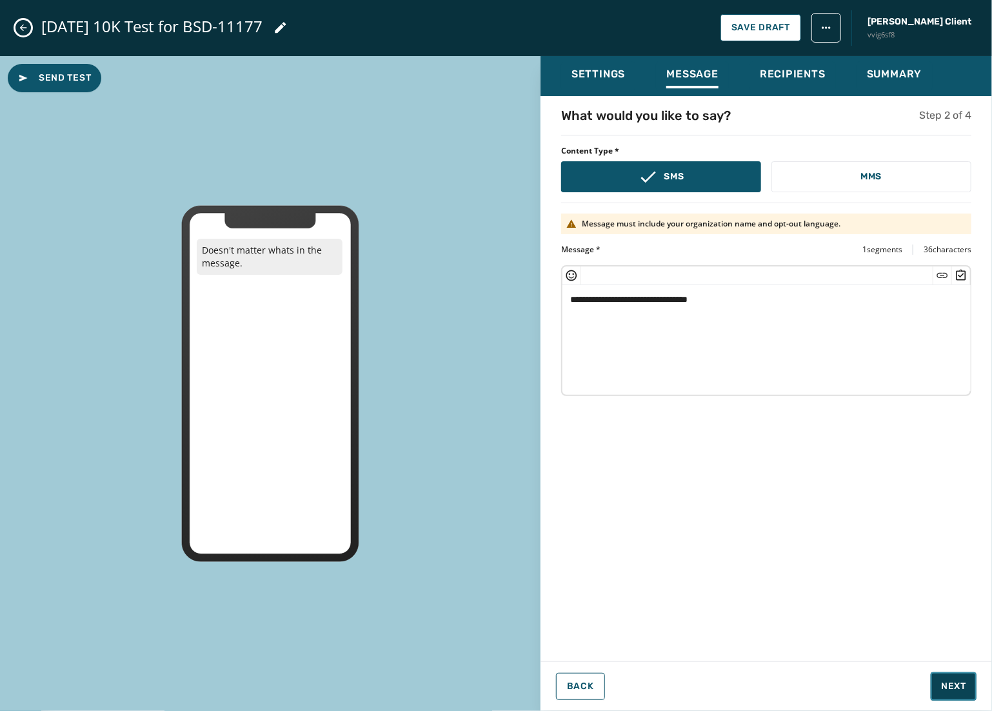
click at [948, 689] on span "Next" at bounding box center [953, 686] width 25 height 13
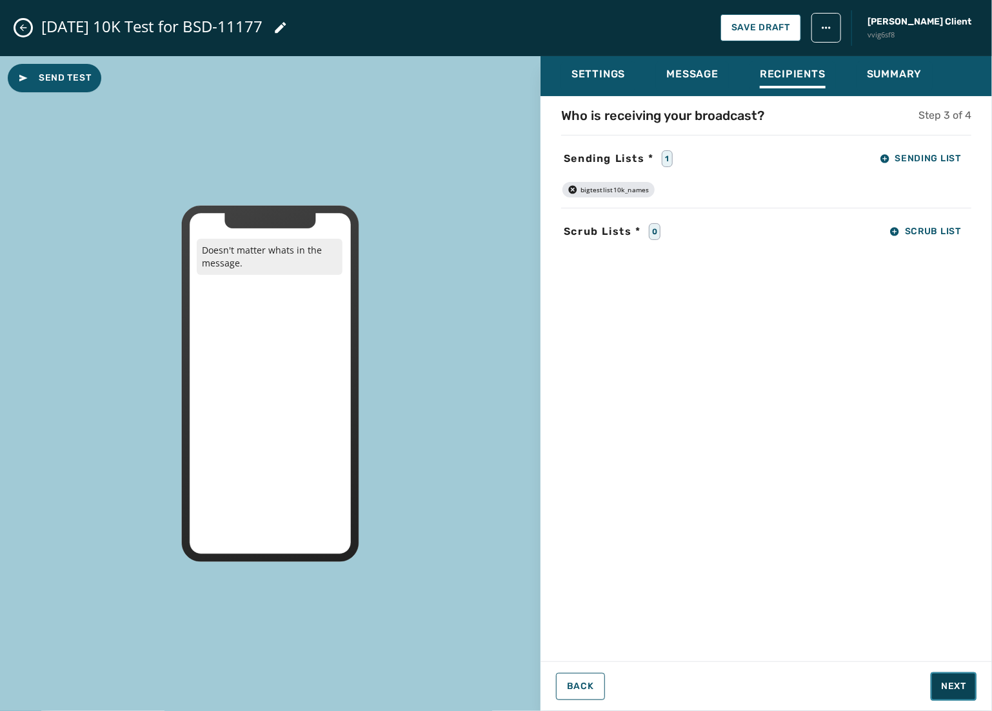
click at [948, 689] on span "Next" at bounding box center [953, 686] width 25 height 13
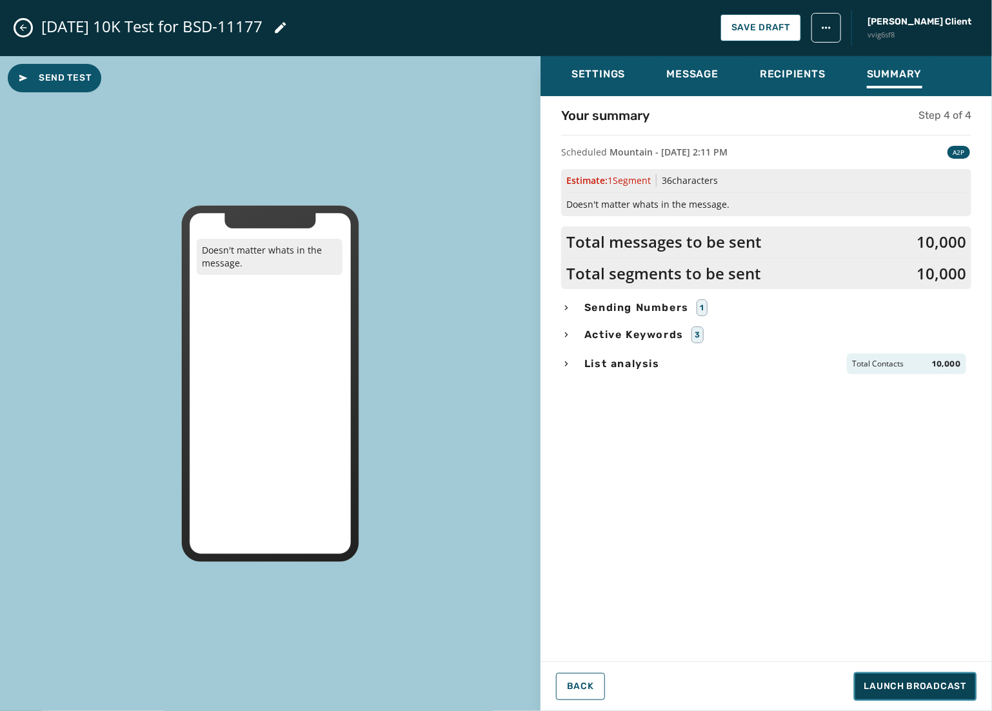
click at [948, 689] on span "Launch Broadcast" at bounding box center [915, 686] width 102 height 13
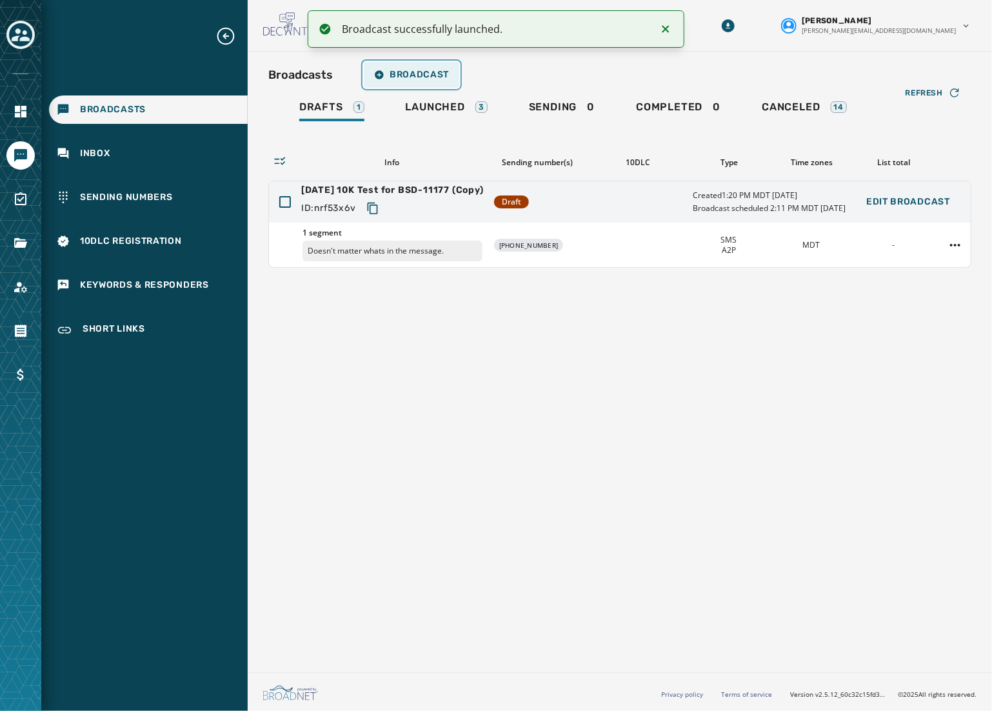
click at [418, 86] on button "Broadcast" at bounding box center [411, 75] width 95 height 26
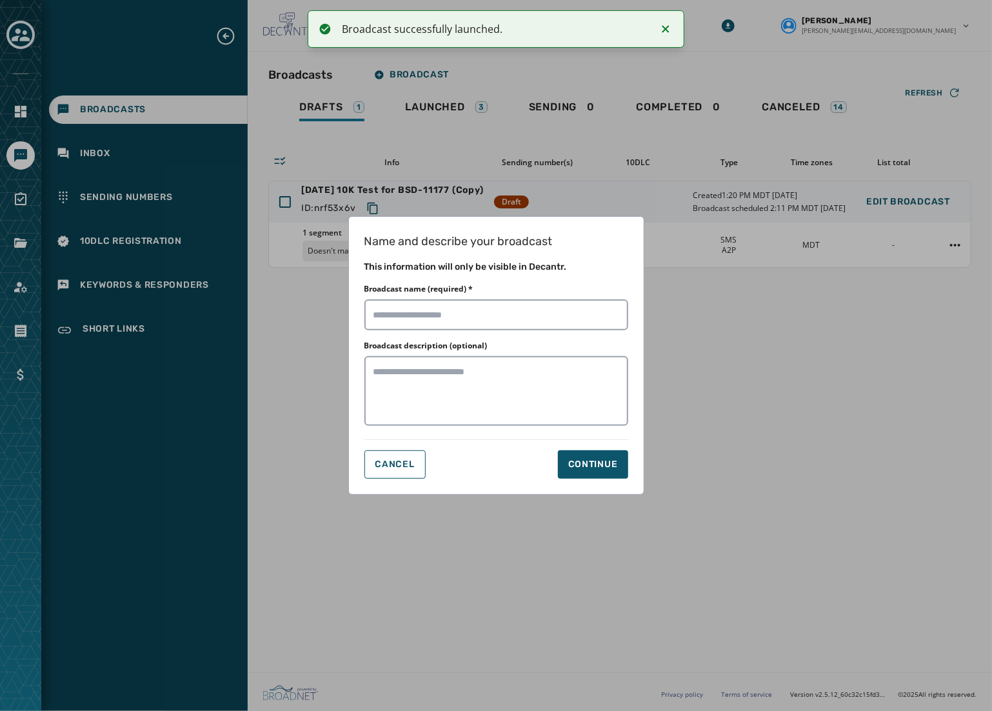
click at [501, 79] on div "Name and describe your broadcast This information will only be visible in Decan…" at bounding box center [496, 355] width 992 height 711
click at [411, 460] on span "Cancel" at bounding box center [394, 464] width 39 height 10
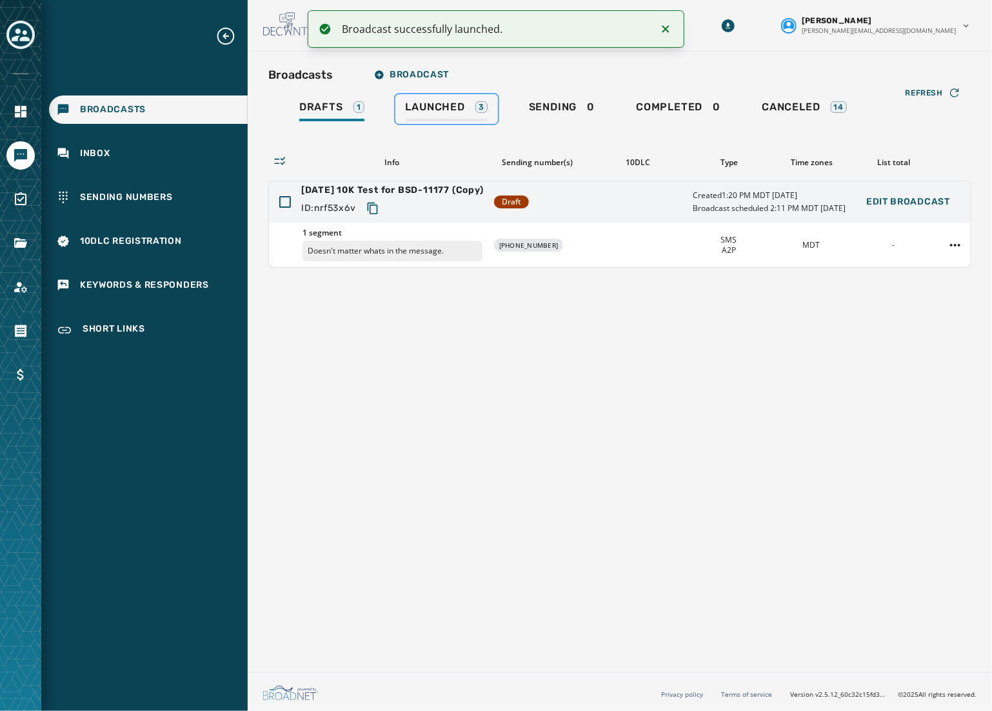
click at [464, 110] on span "Launched" at bounding box center [435, 107] width 59 height 13
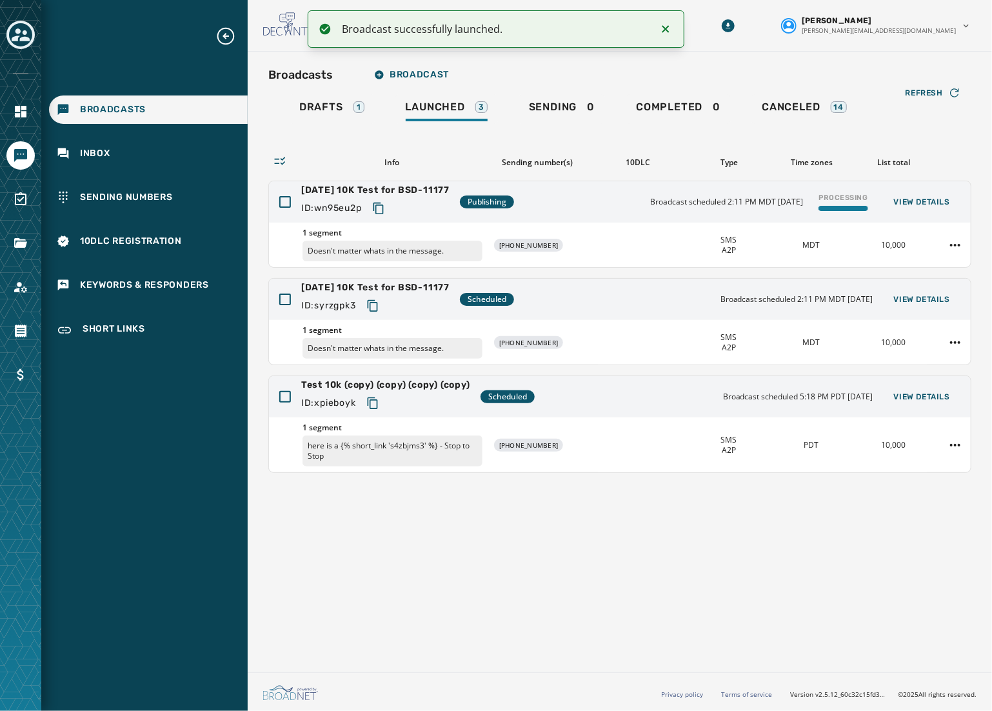
click at [787, 566] on div "Broadcasts Broadcast Drafts 1 Launched 3 Sending 0 Completed 0 Canceled 14 Refr…" at bounding box center [620, 359] width 744 height 615
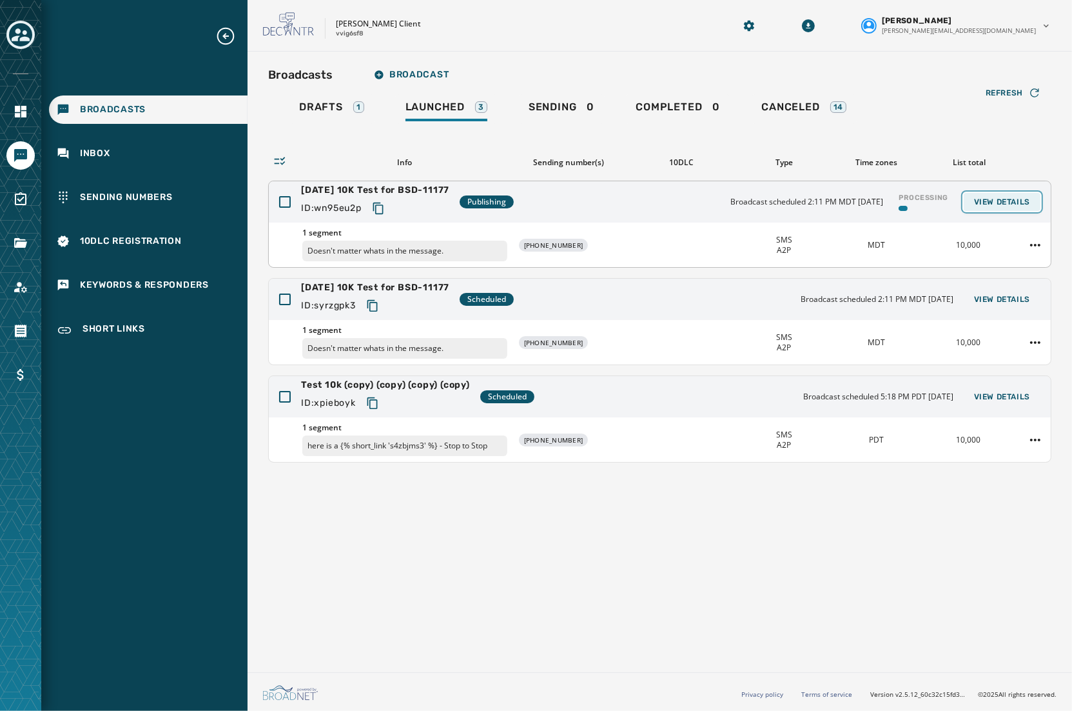
click at [991, 201] on span "View Details" at bounding box center [1002, 202] width 56 height 10
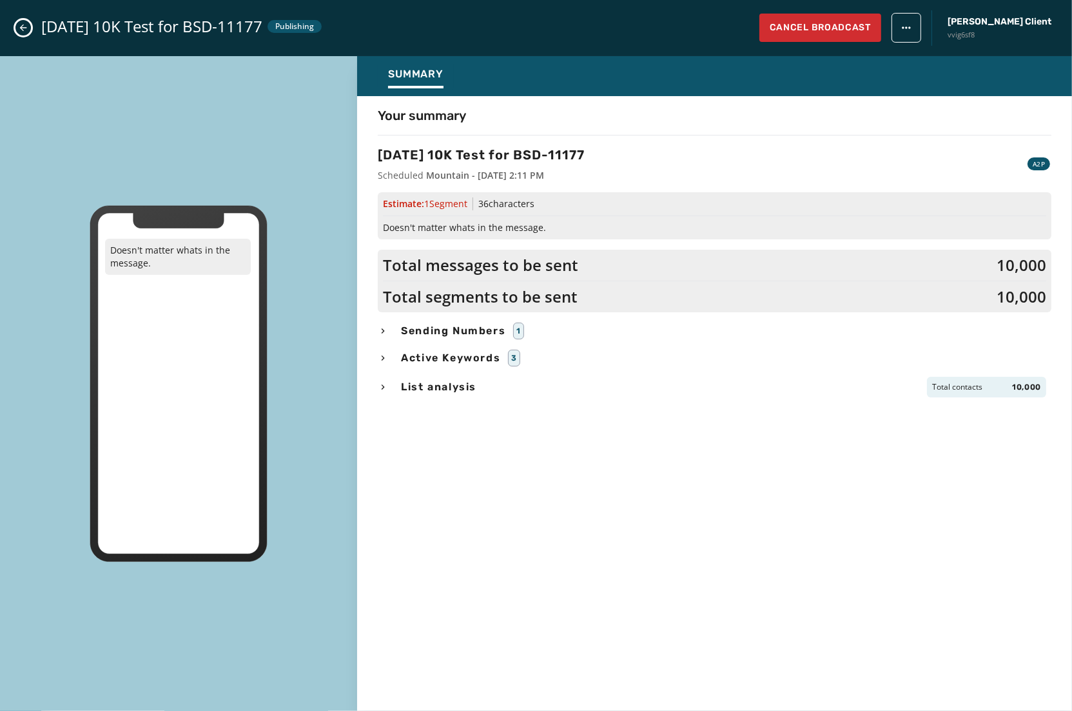
click at [473, 429] on div "Your summary [DATE] 10K Test for BSD-11177 Scheduled Mountain - [DATE] 2:11 PM …" at bounding box center [714, 399] width 715 height 587
click at [635, 491] on div "Your summary [DATE] 10K Test for BSD-11177 Scheduled Mountain - [DATE] 2:11 PM …" at bounding box center [714, 399] width 715 height 587
click at [875, 461] on div "Your summary [DATE] 10K Test for BSD-11177 Scheduled Mountain - [DATE] 2:11 PM …" at bounding box center [714, 399] width 715 height 587
click at [882, 37] on button "Cancel Broadcast" at bounding box center [821, 28] width 122 height 28
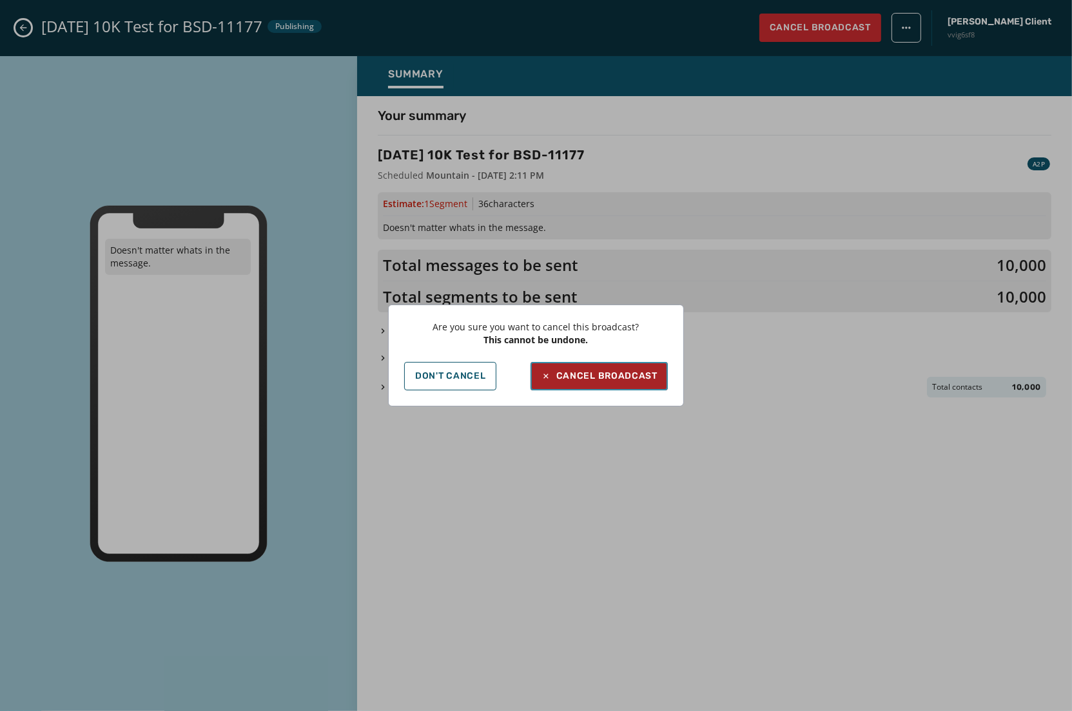
click at [604, 380] on div "Cancel Broadcast" at bounding box center [599, 376] width 117 height 13
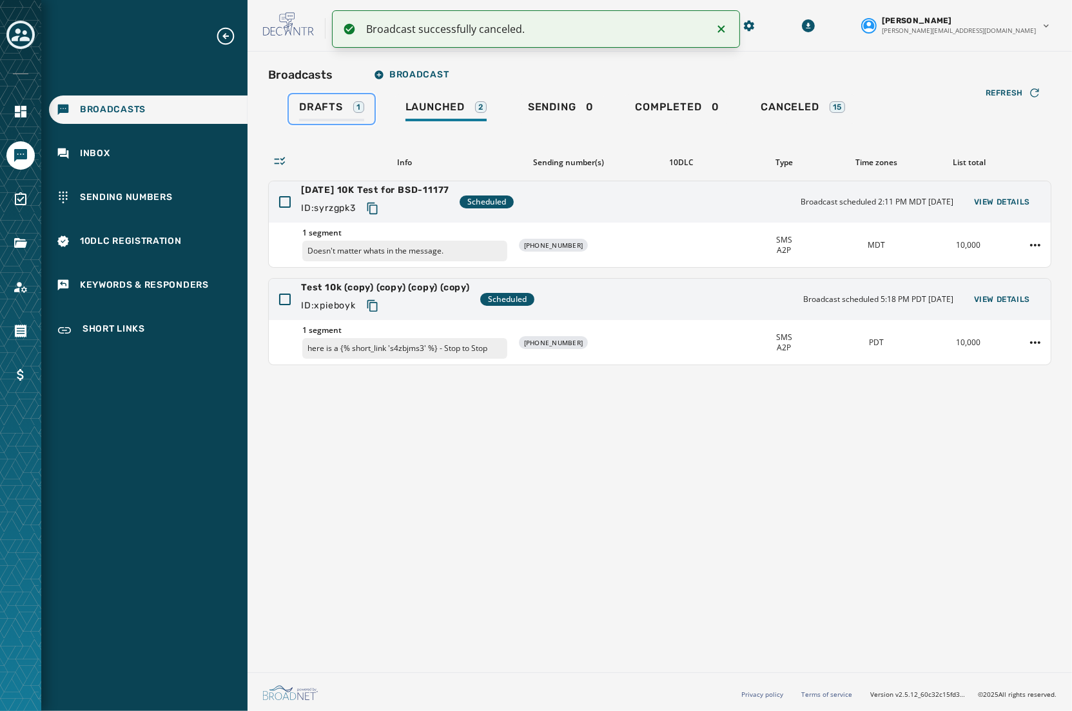
click at [315, 115] on div "Drafts 1" at bounding box center [331, 111] width 65 height 21
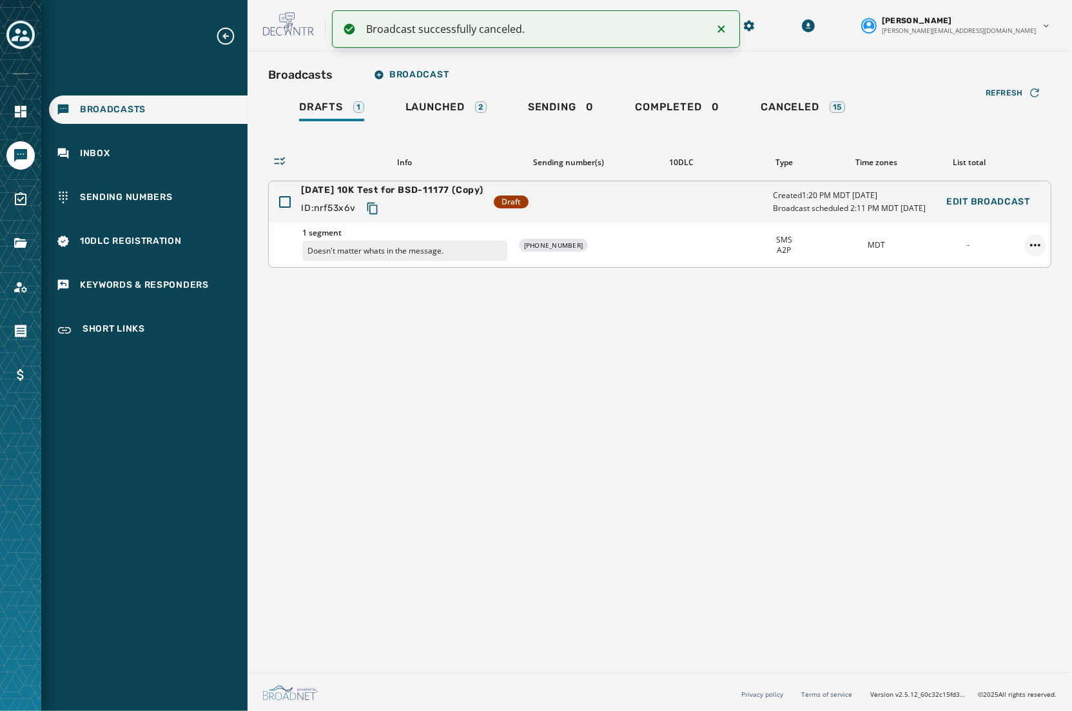
click at [991, 244] on html "Broadcast successfully canceled. Broadcasts Inbox Sending Numbers 10DLC Registr…" at bounding box center [536, 355] width 1072 height 711
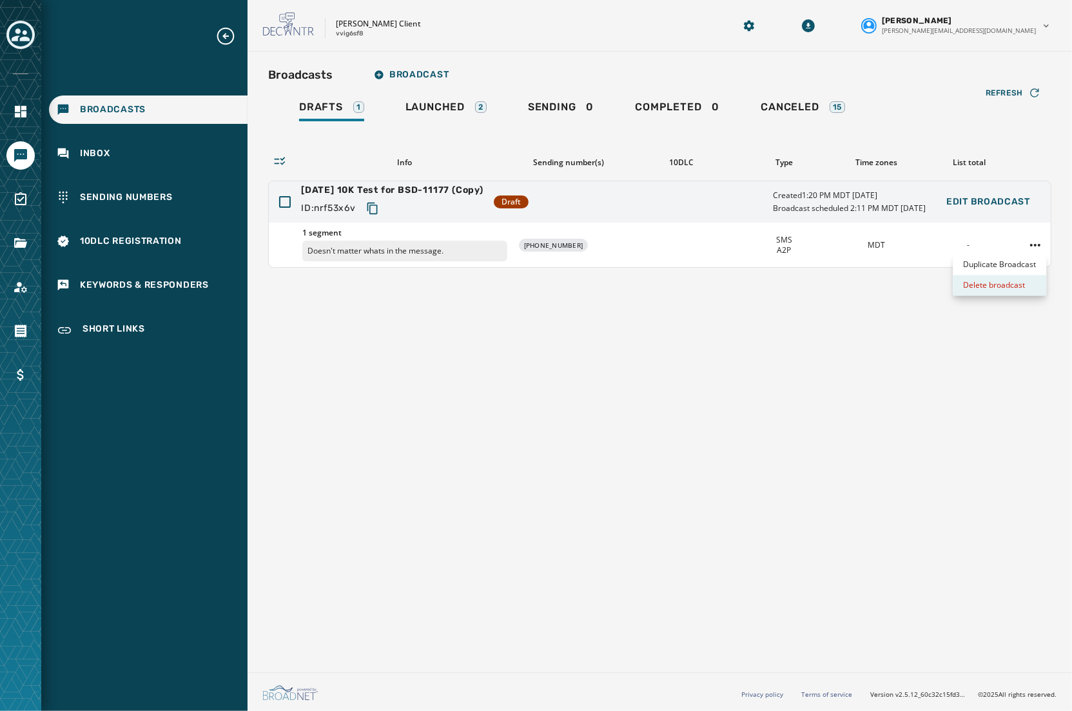
click at [991, 289] on div "Delete broadcast" at bounding box center [1000, 285] width 94 height 21
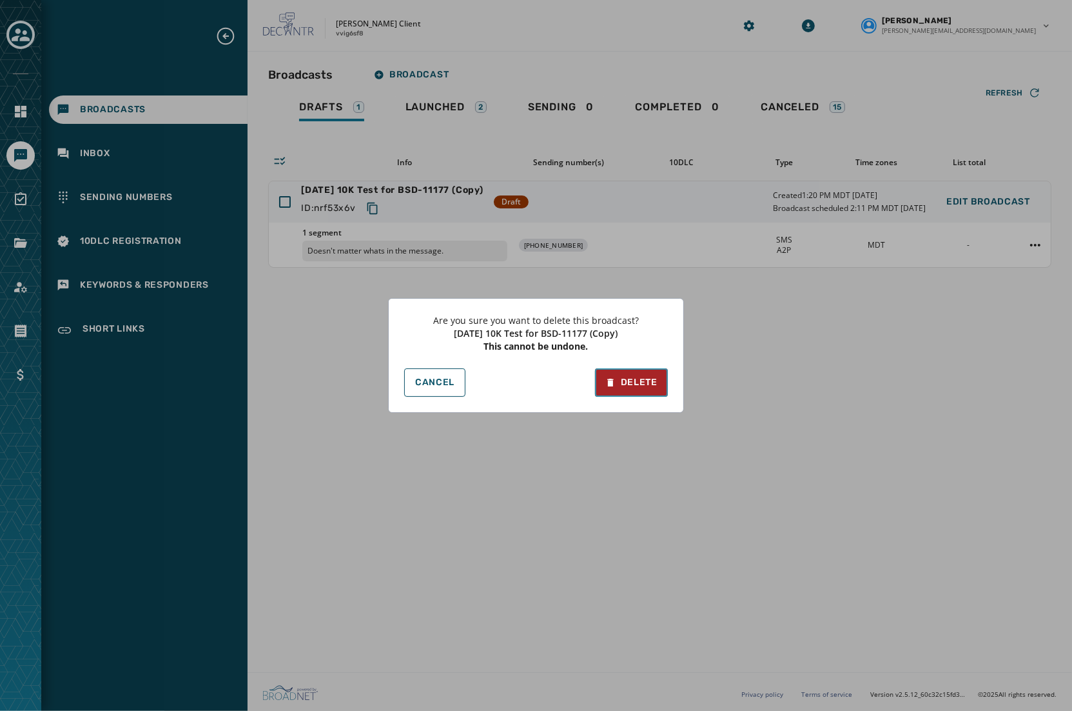
click at [631, 386] on div "Delete" at bounding box center [632, 382] width 52 height 13
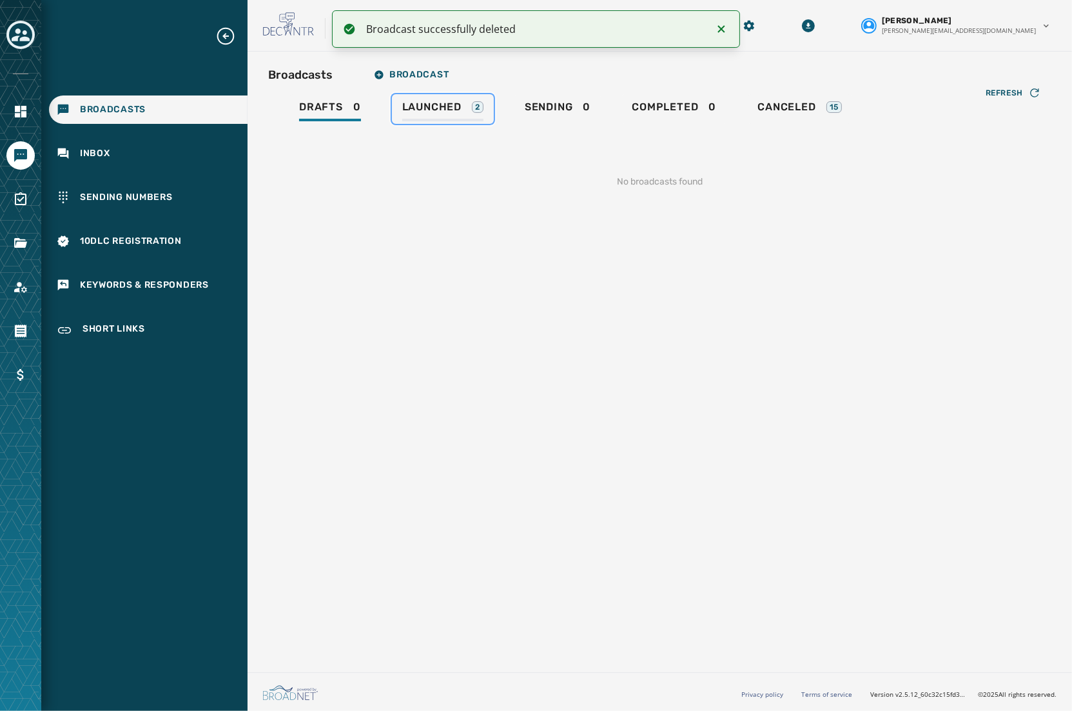
click at [453, 111] on span "Launched" at bounding box center [431, 107] width 59 height 13
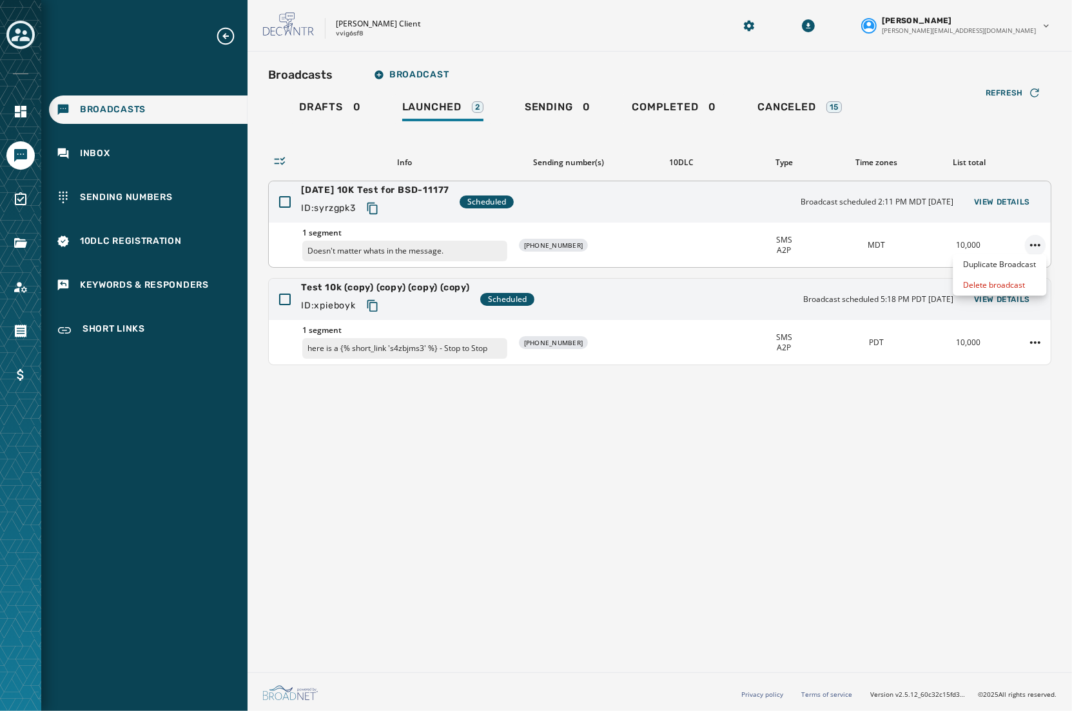
click at [991, 246] on html "Broadcasts Inbox Sending Numbers 10DLC Registration Keywords & Responders Short…" at bounding box center [536, 355] width 1072 height 711
click at [991, 285] on div "Delete broadcast" at bounding box center [1000, 285] width 94 height 21
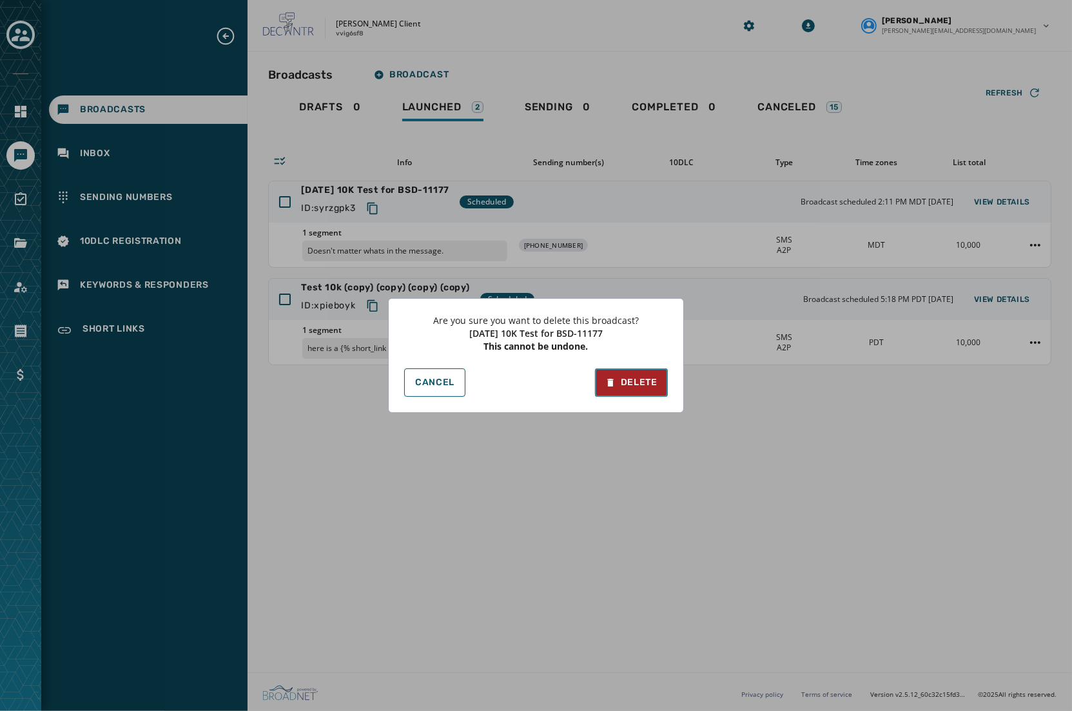
click at [611, 380] on icon at bounding box center [611, 383] width 6 height 8
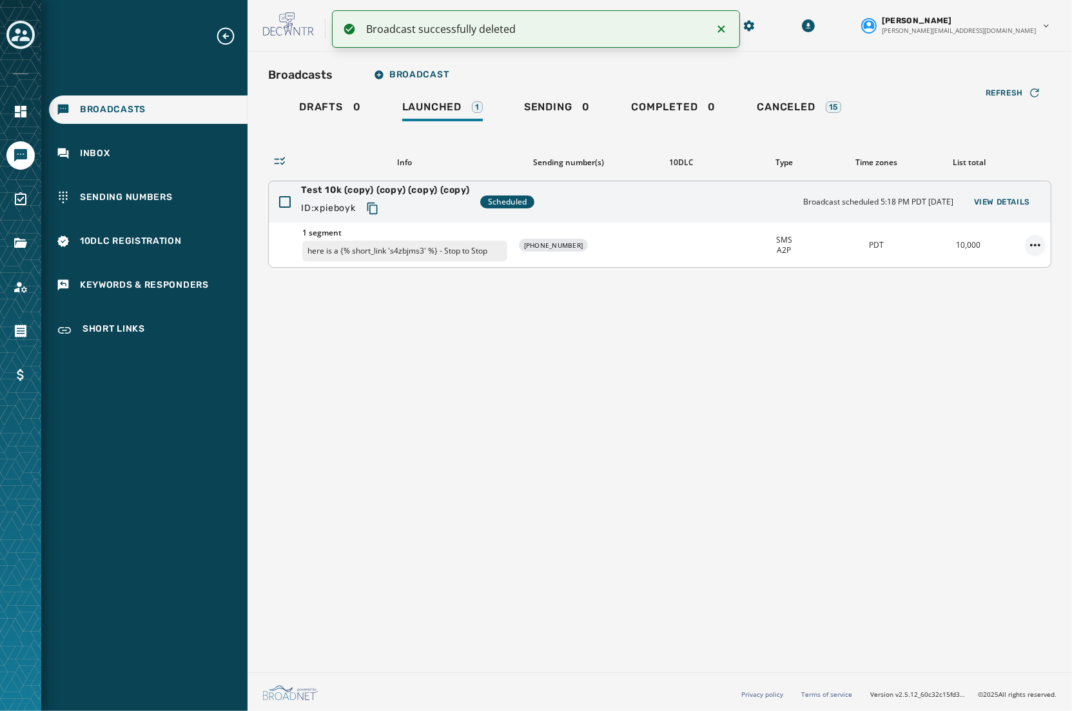
click at [991, 243] on html "Broadcast successfully deleted Broadcasts Inbox Sending Numbers 10DLC Registrat…" at bounding box center [536, 355] width 1072 height 711
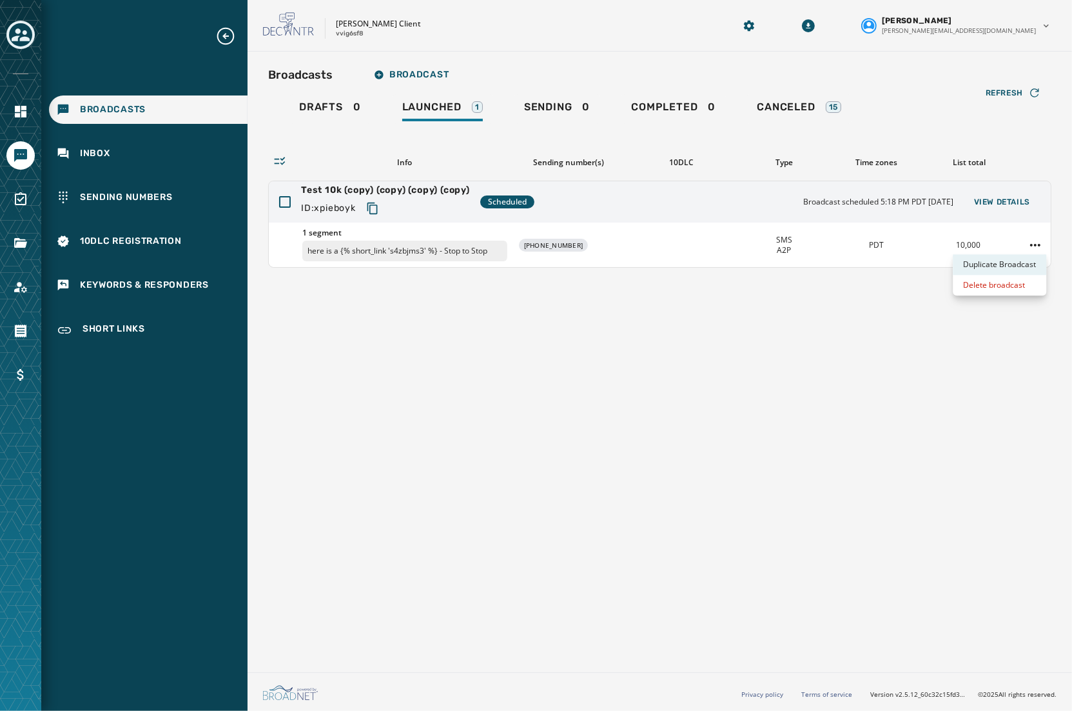
click at [991, 268] on div "Duplicate Broadcast" at bounding box center [1000, 264] width 94 height 21
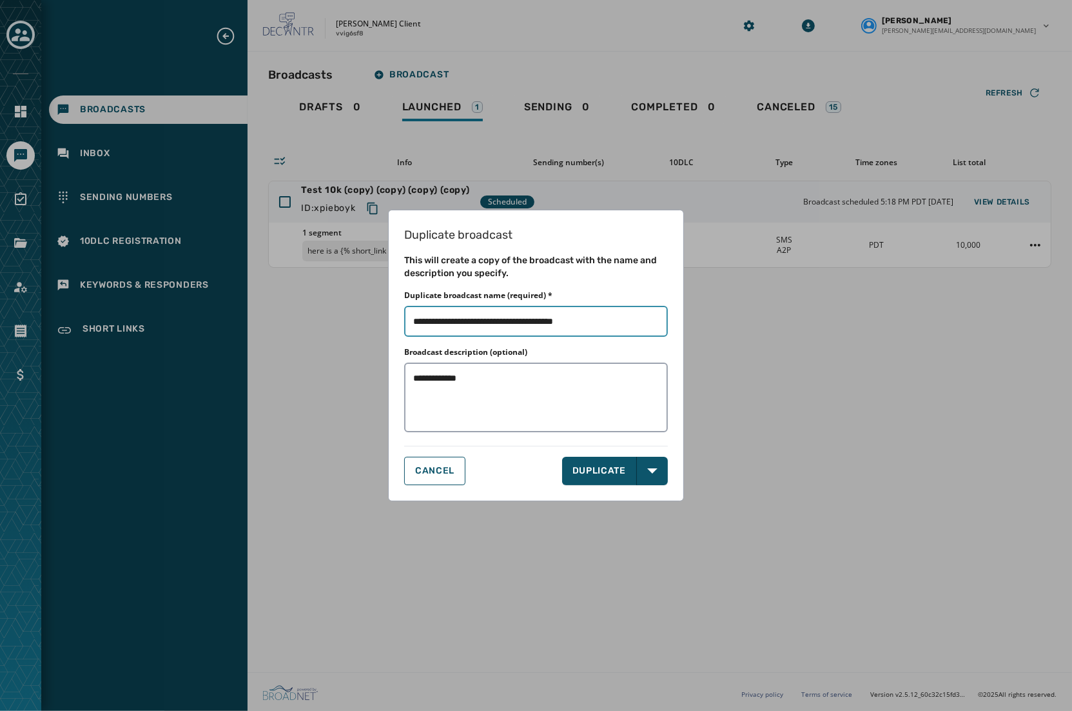
click at [621, 319] on input "Duplicate broadcast name (required) *" at bounding box center [536, 321] width 264 height 31
click at [597, 366] on textarea "**********" at bounding box center [536, 396] width 264 height 69
type textarea "**********"
click at [592, 473] on button "DUPLICATE" at bounding box center [599, 471] width 75 height 28
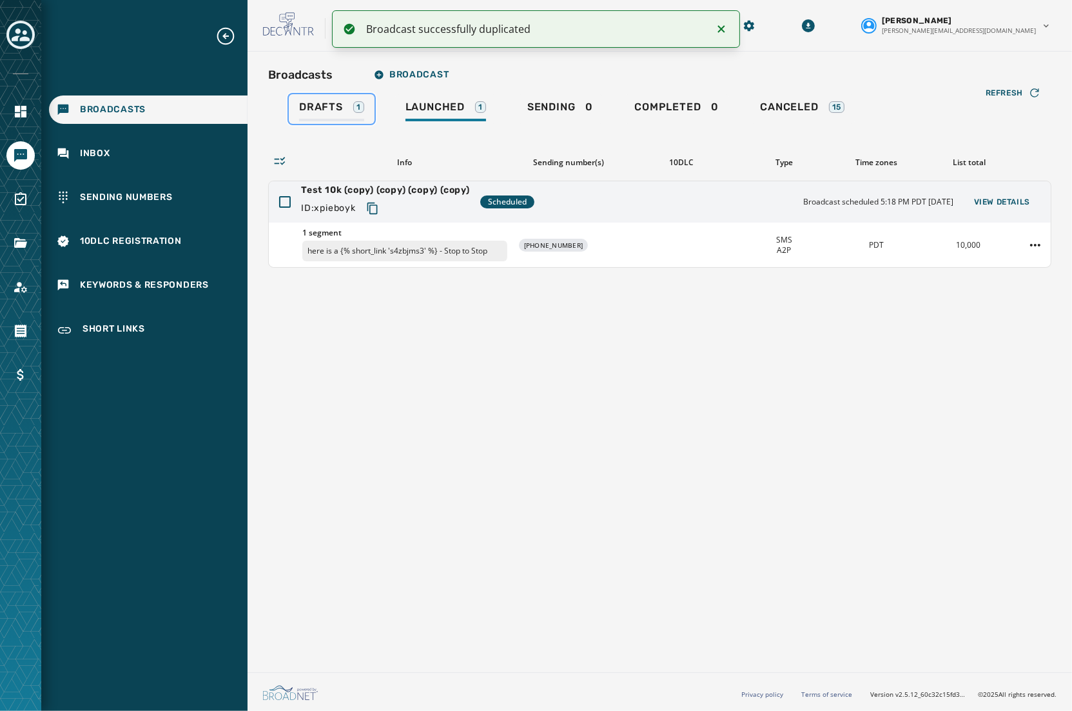
click at [329, 104] on span "Drafts" at bounding box center [321, 107] width 44 height 13
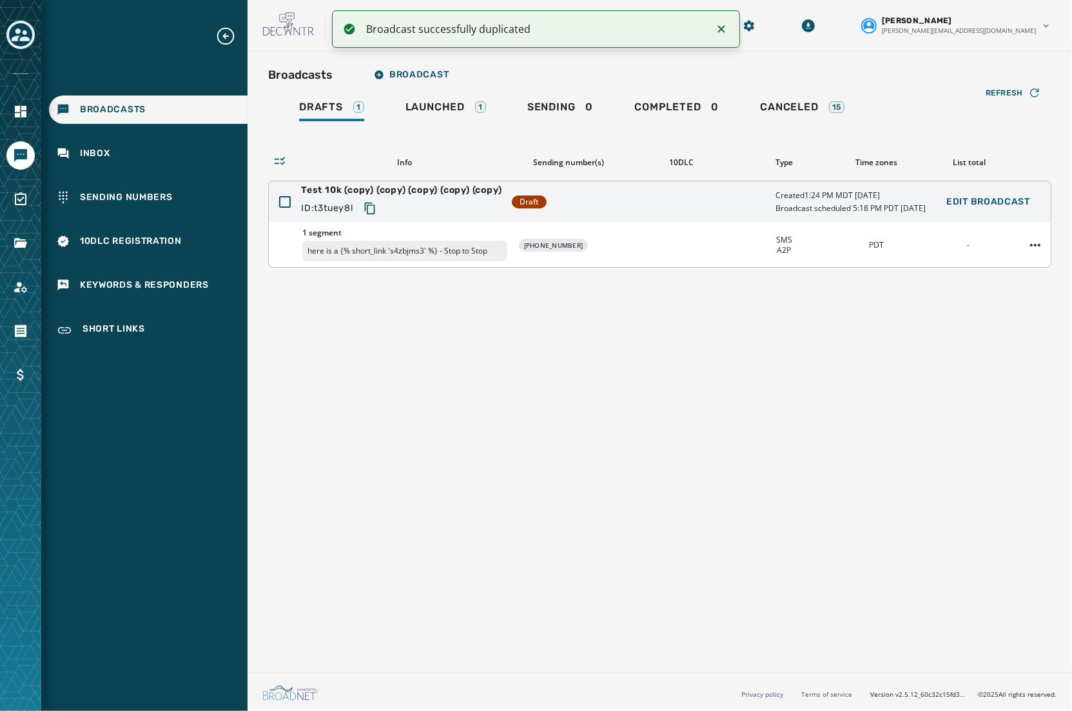
click at [424, 241] on p "here is a {% short_link 's4zbjms3' %} - Stop to Stop" at bounding box center [404, 251] width 205 height 21
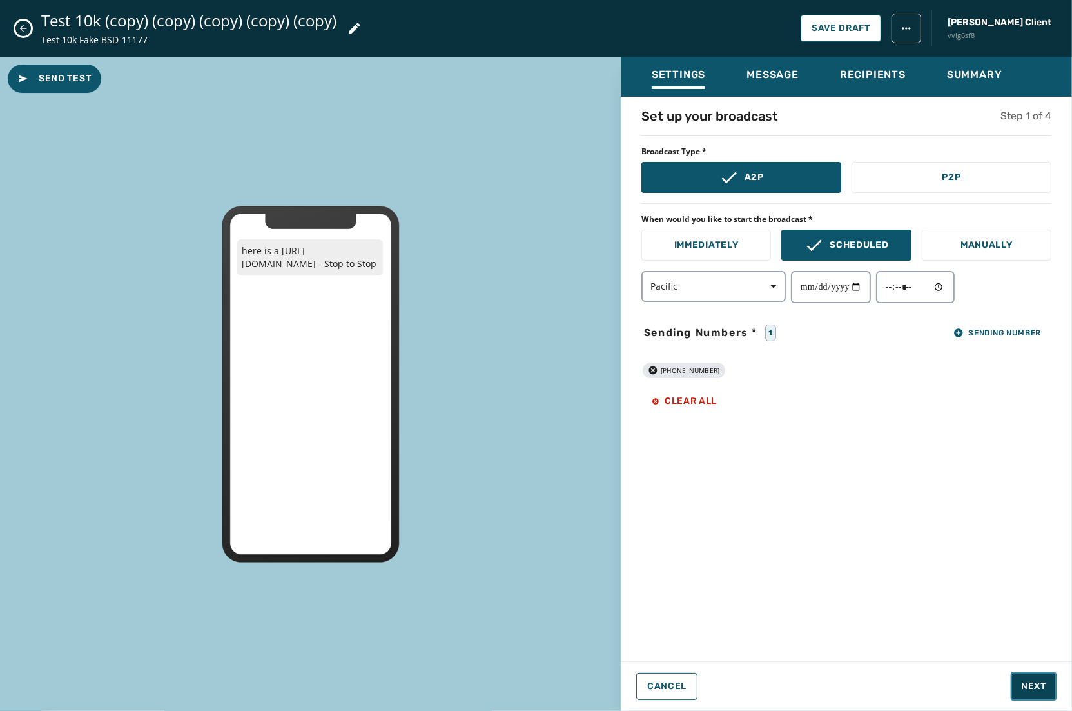
click at [991, 684] on span "Next" at bounding box center [1034, 686] width 25 height 13
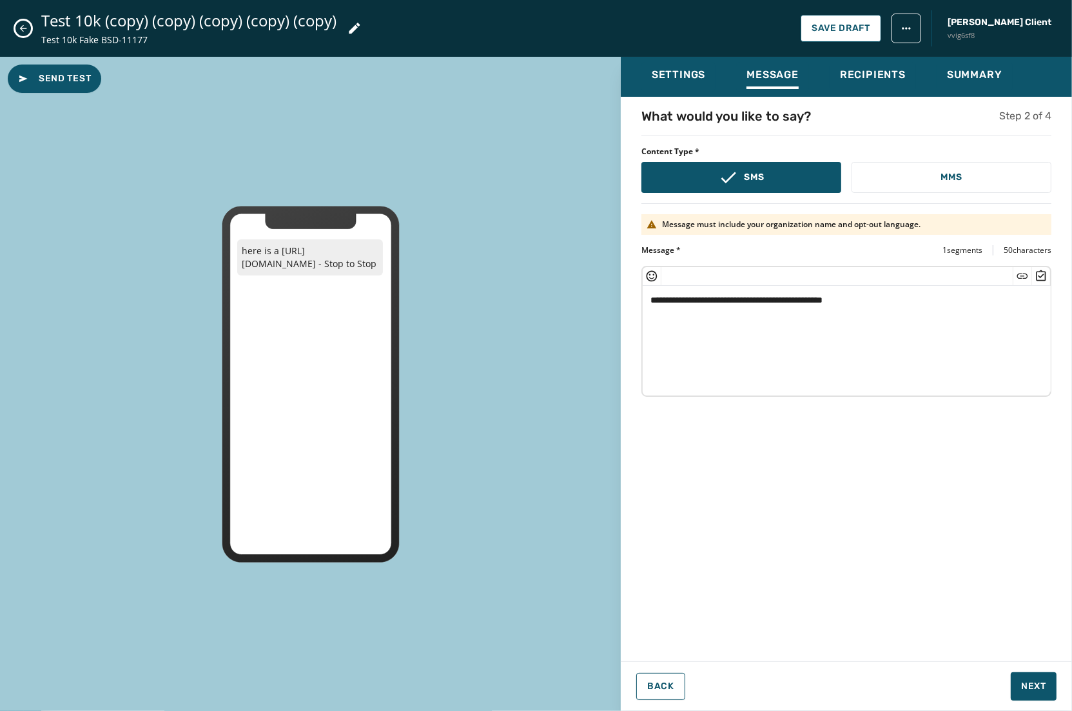
click at [740, 305] on textarea "**********" at bounding box center [847, 339] width 408 height 106
click at [864, 353] on textarea "**********" at bounding box center [847, 339] width 408 height 106
click at [827, 370] on textarea "**********" at bounding box center [847, 339] width 408 height 106
click at [991, 689] on span "Next" at bounding box center [1034, 686] width 25 height 13
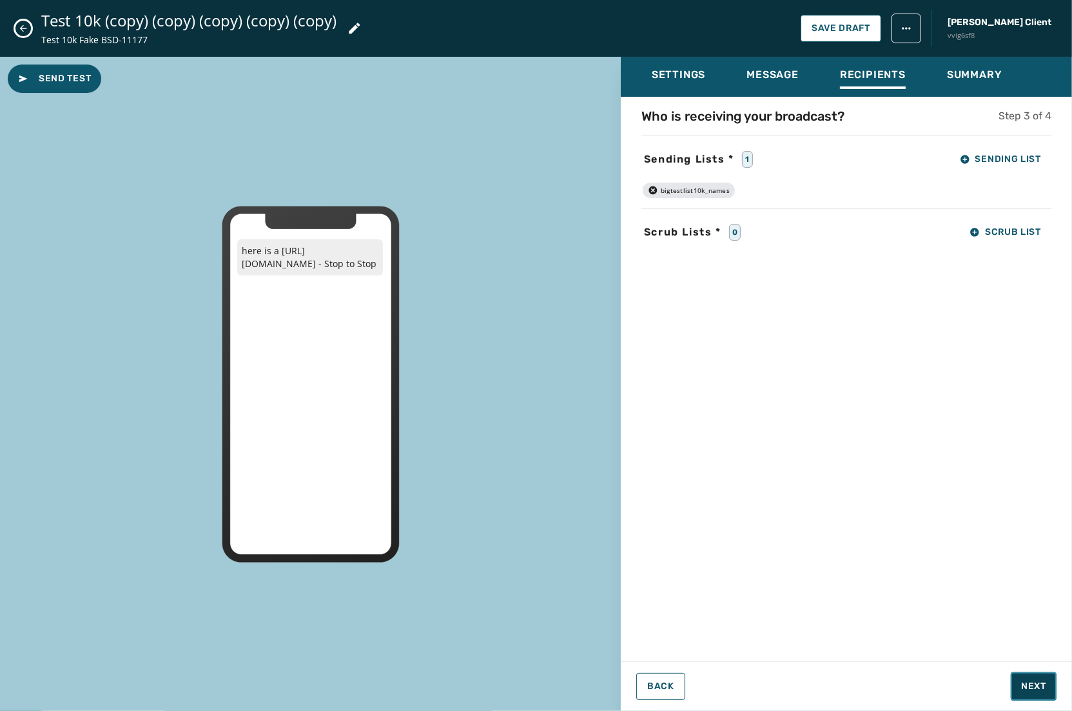
click at [991, 682] on span "Next" at bounding box center [1034, 686] width 25 height 13
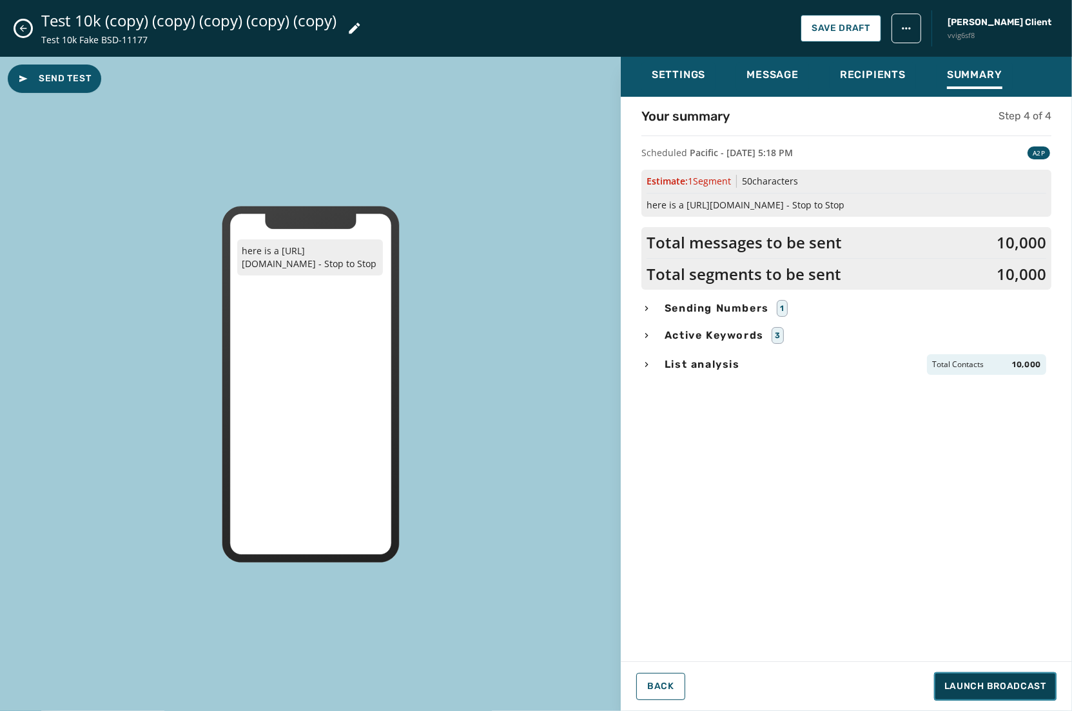
click at [991, 689] on span "Launch Broadcast" at bounding box center [996, 686] width 102 height 13
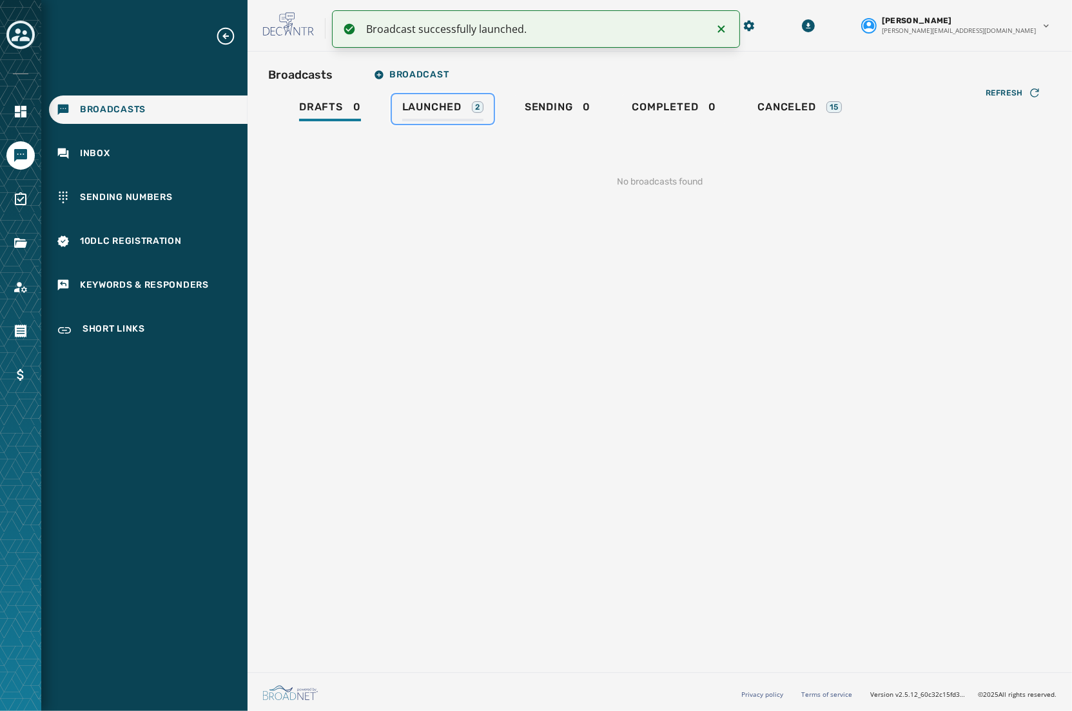
click at [450, 110] on span "Launched" at bounding box center [431, 107] width 59 height 13
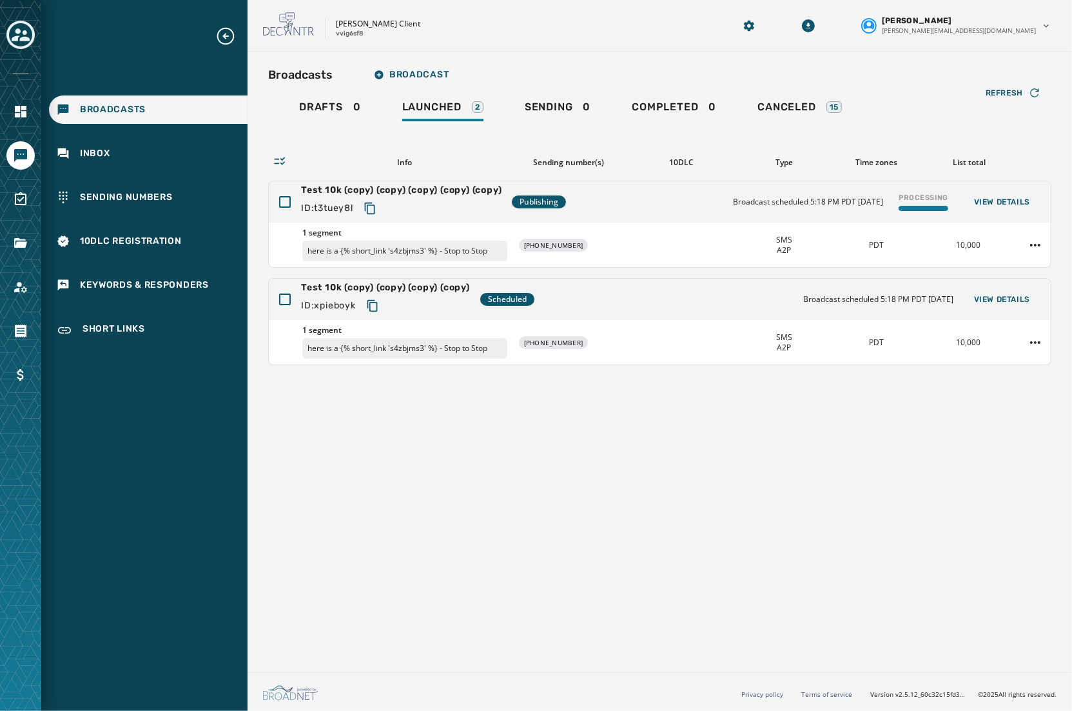
click at [658, 521] on div "Broadcasts Broadcast Drafts 0 Launched 2 Sending 0 Completed 0 Canceled 15 Refr…" at bounding box center [660, 359] width 825 height 615
click at [991, 99] on div "Refresh" at bounding box center [1013, 92] width 55 height 13
click at [991, 91] on div "Refresh" at bounding box center [1013, 92] width 55 height 13
click at [538, 499] on div "Broadcasts Broadcast Drafts 0 Launched 2 Sending 0 Completed 0 Canceled 15 Refr…" at bounding box center [660, 359] width 825 height 615
